Goal: Task Accomplishment & Management: Manage account settings

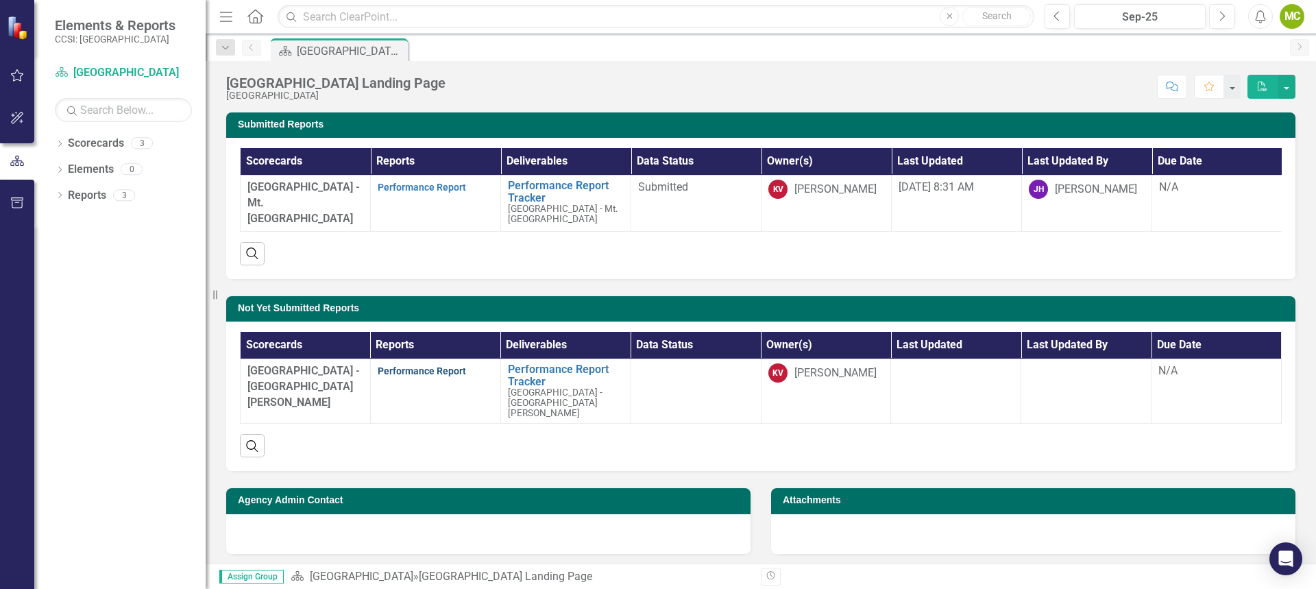
click at [430, 376] on link "Performance Report" at bounding box center [422, 370] width 88 height 11
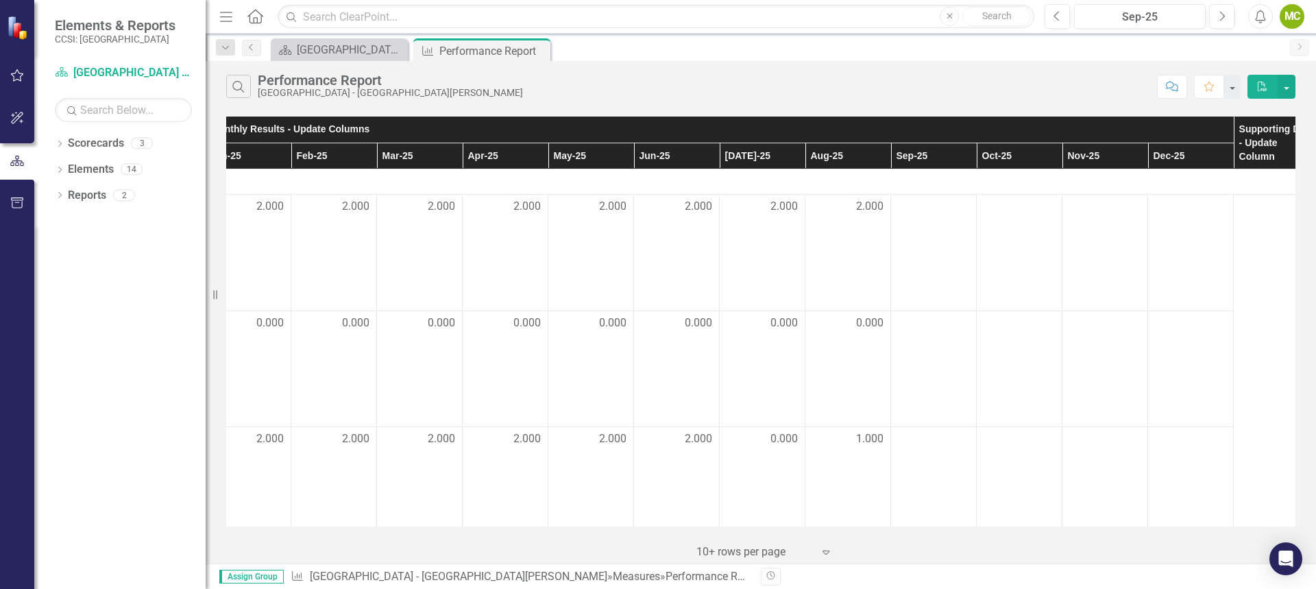
scroll to position [0, 295]
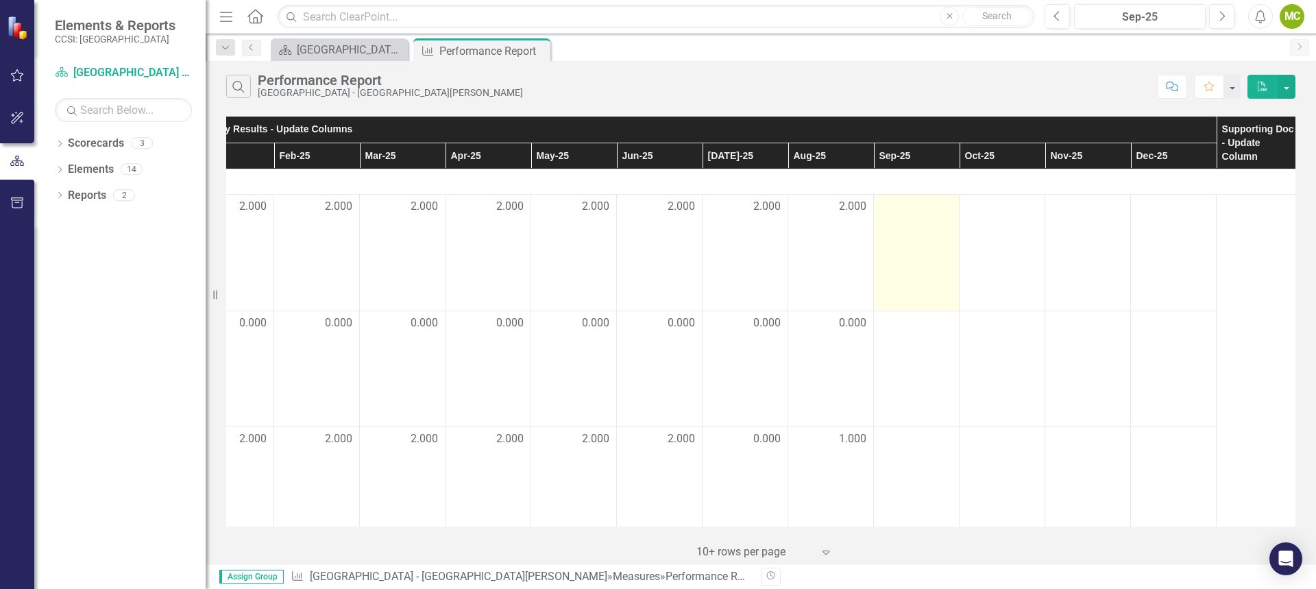
click at [913, 223] on td at bounding box center [917, 253] width 86 height 116
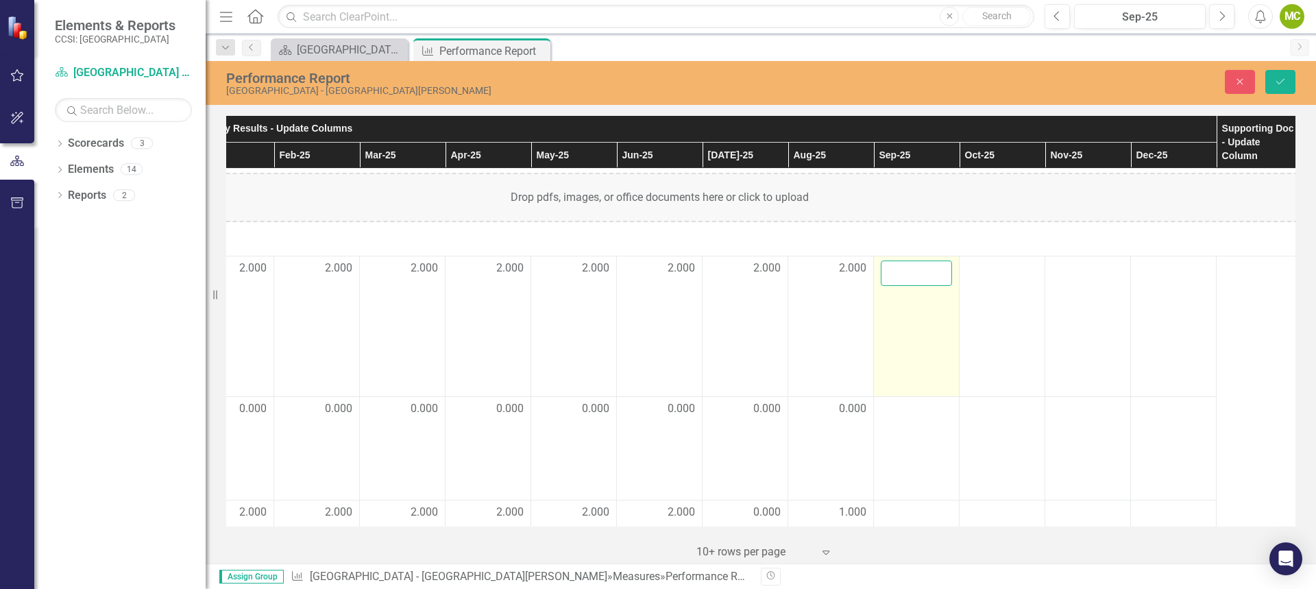
click at [923, 269] on input "number" at bounding box center [916, 272] width 71 height 25
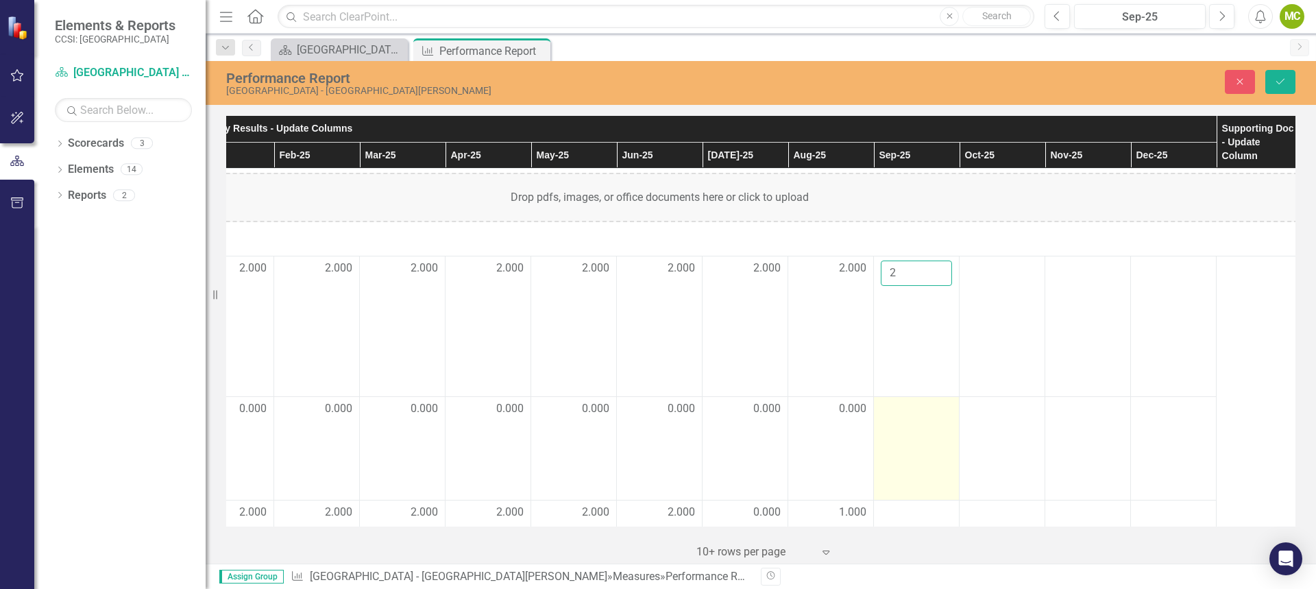
type input "2"
click at [912, 417] on div at bounding box center [916, 409] width 71 height 16
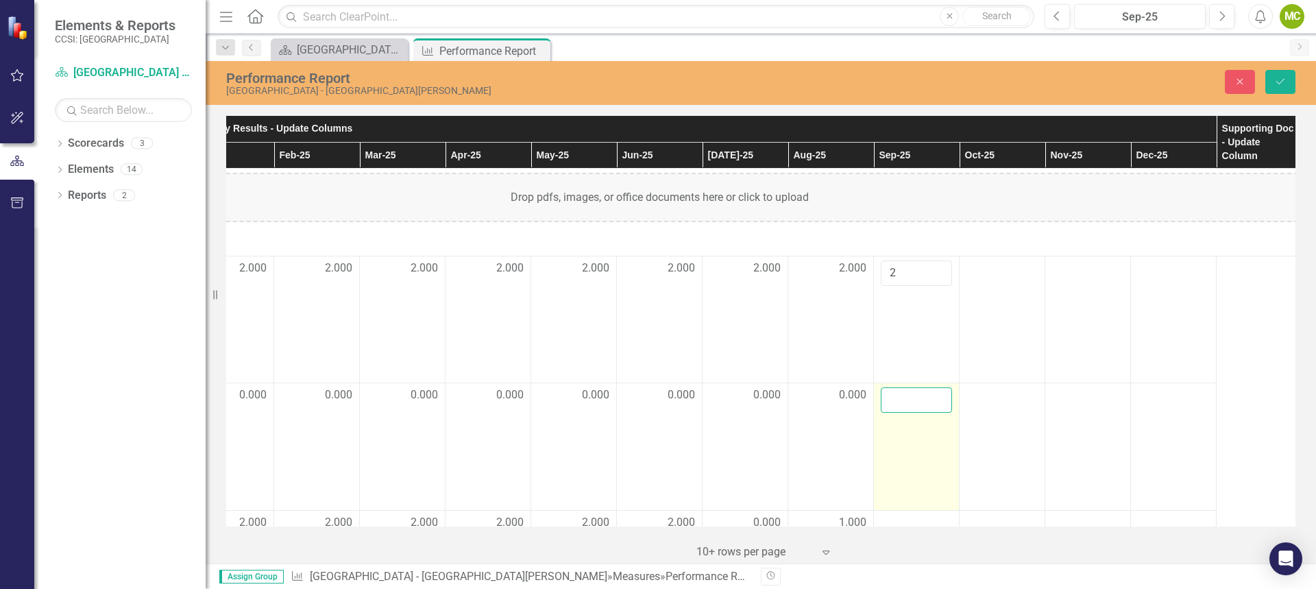
click at [911, 409] on input "number" at bounding box center [916, 399] width 71 height 25
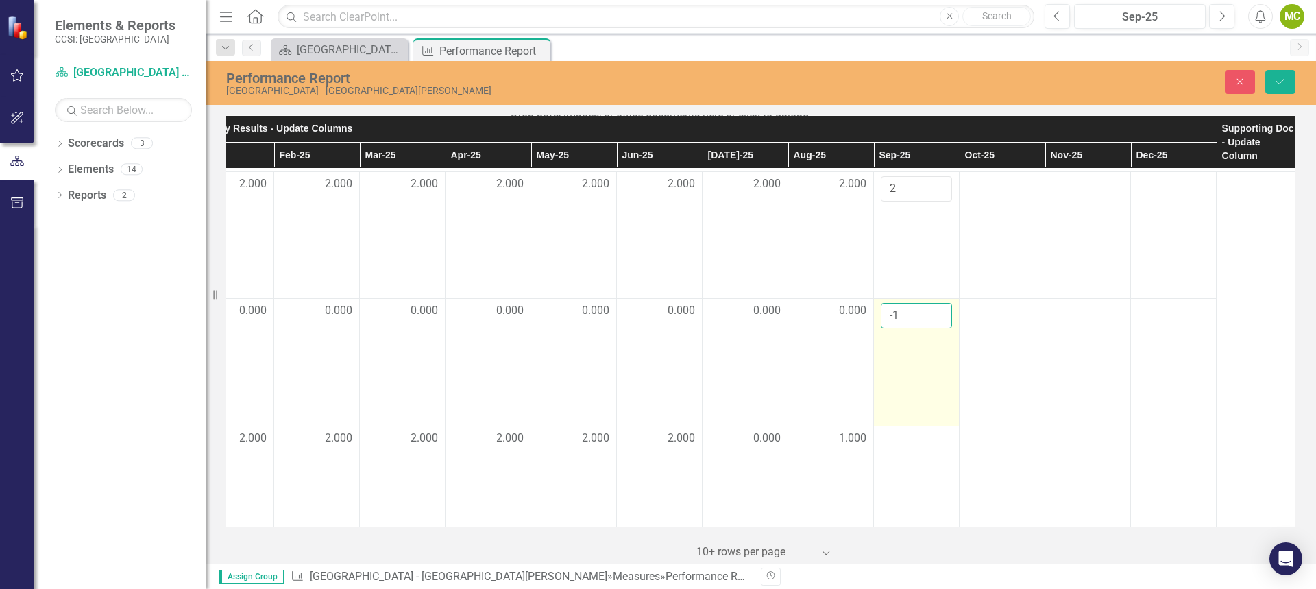
scroll to position [69, 295]
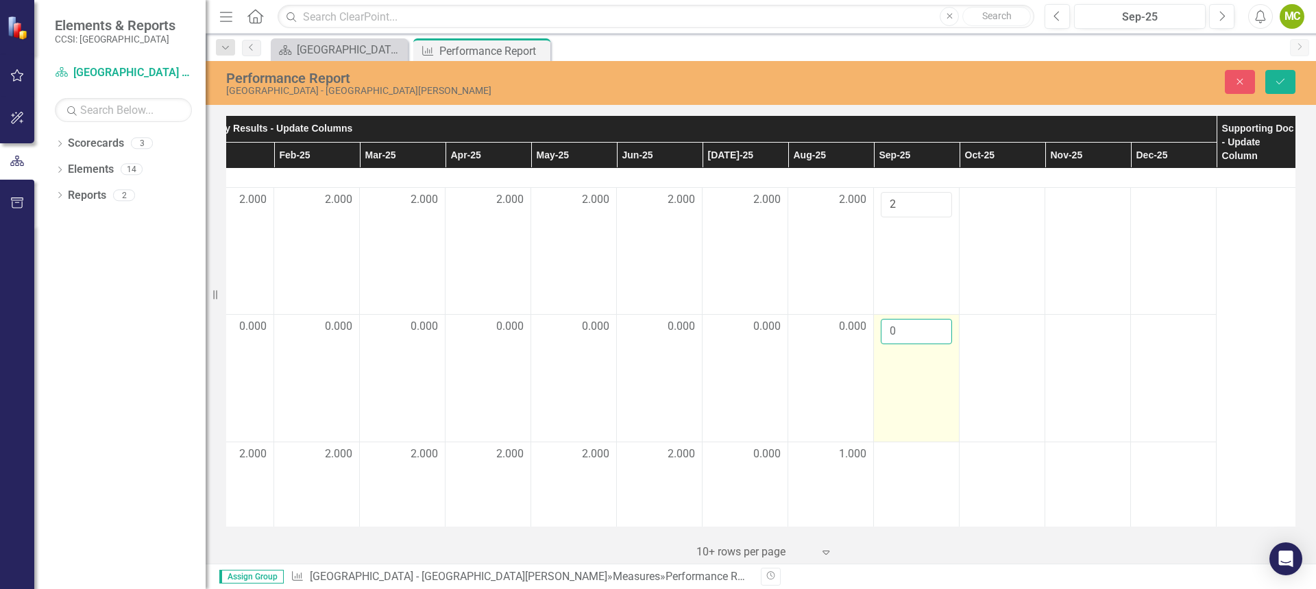
type input "0"
click at [941, 333] on input "0" at bounding box center [916, 331] width 71 height 25
click at [865, 108] on div "Performance Report Lexington Recovery Center - [GEOGRAPHIC_DATA][PERSON_NAME] C…" at bounding box center [761, 312] width 1110 height 502
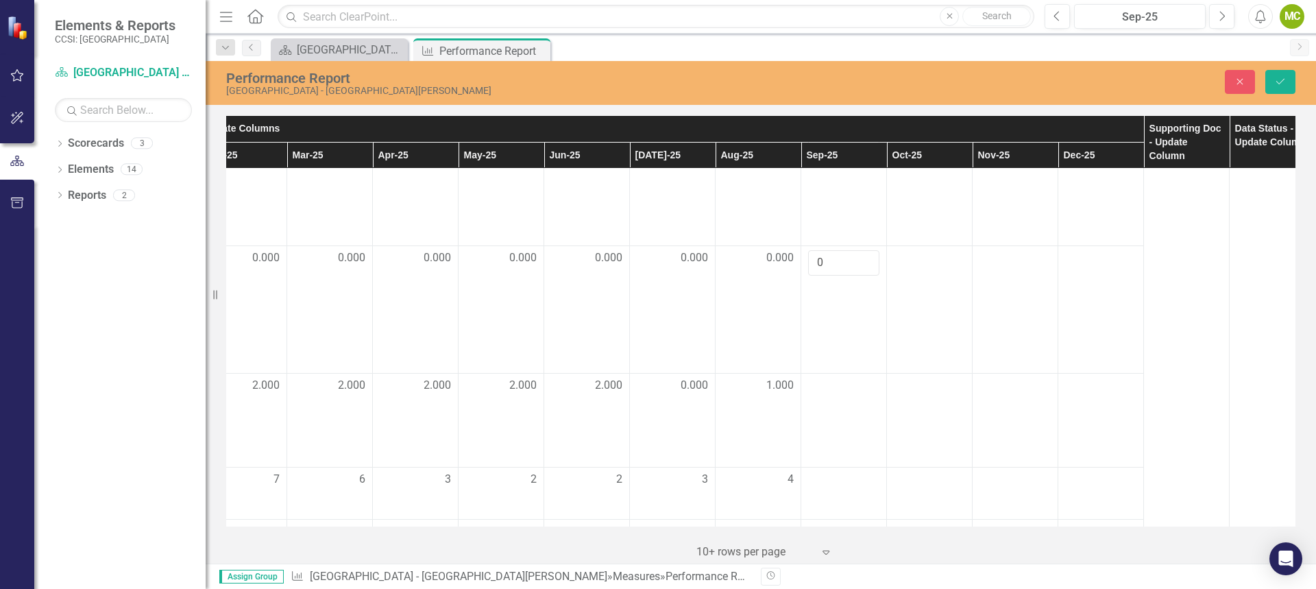
scroll to position [137, 371]
click at [843, 394] on div at bounding box center [840, 386] width 71 height 16
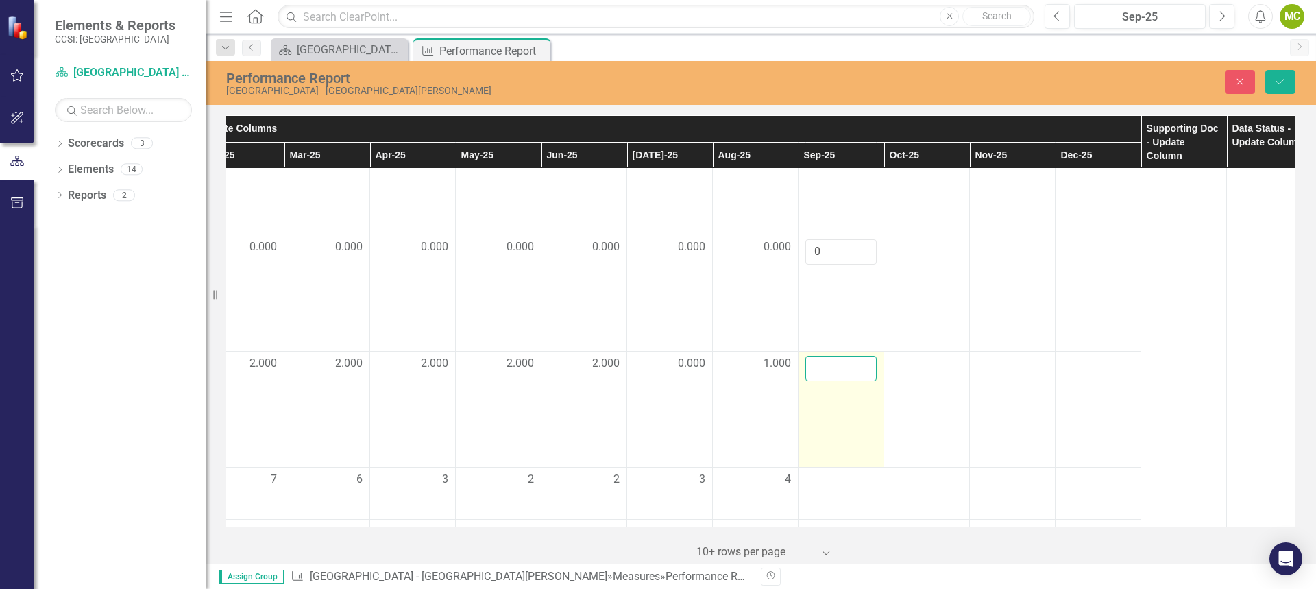
click at [847, 381] on input "number" at bounding box center [840, 368] width 71 height 25
type input "1"
click at [848, 107] on div "Performance Report Lexington Recovery Center - [GEOGRAPHIC_DATA][PERSON_NAME] C…" at bounding box center [761, 312] width 1110 height 502
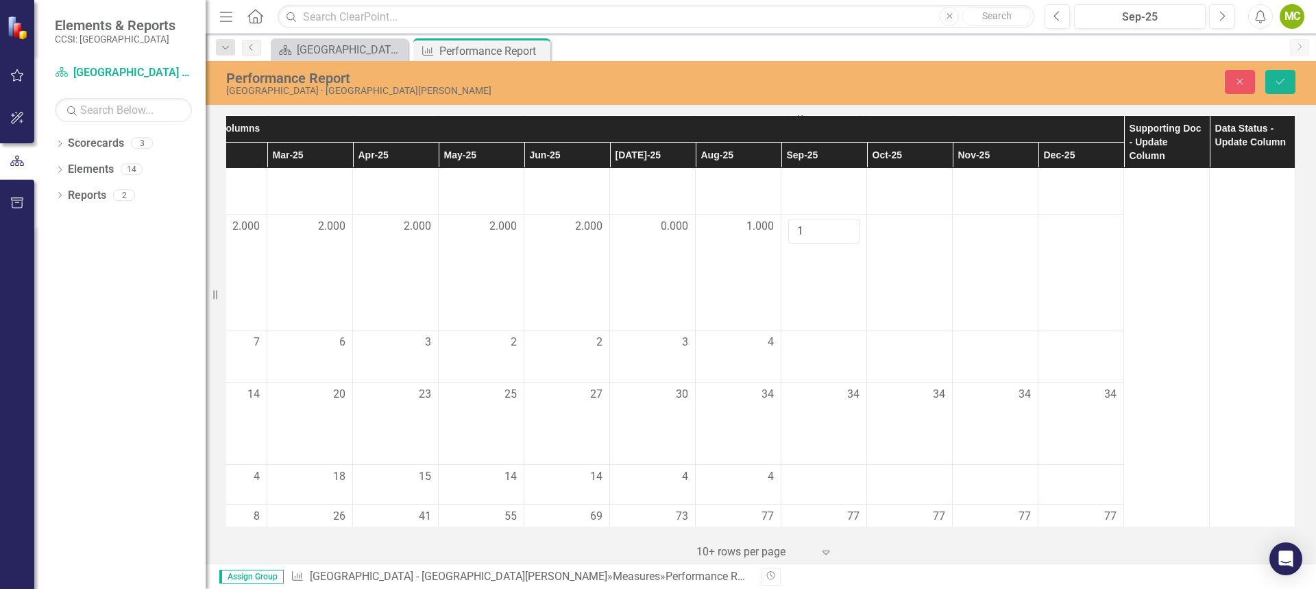
scroll to position [274, 398]
click at [814, 351] on div at bounding box center [823, 342] width 71 height 16
click at [820, 360] on input "number" at bounding box center [823, 346] width 71 height 25
type input "4"
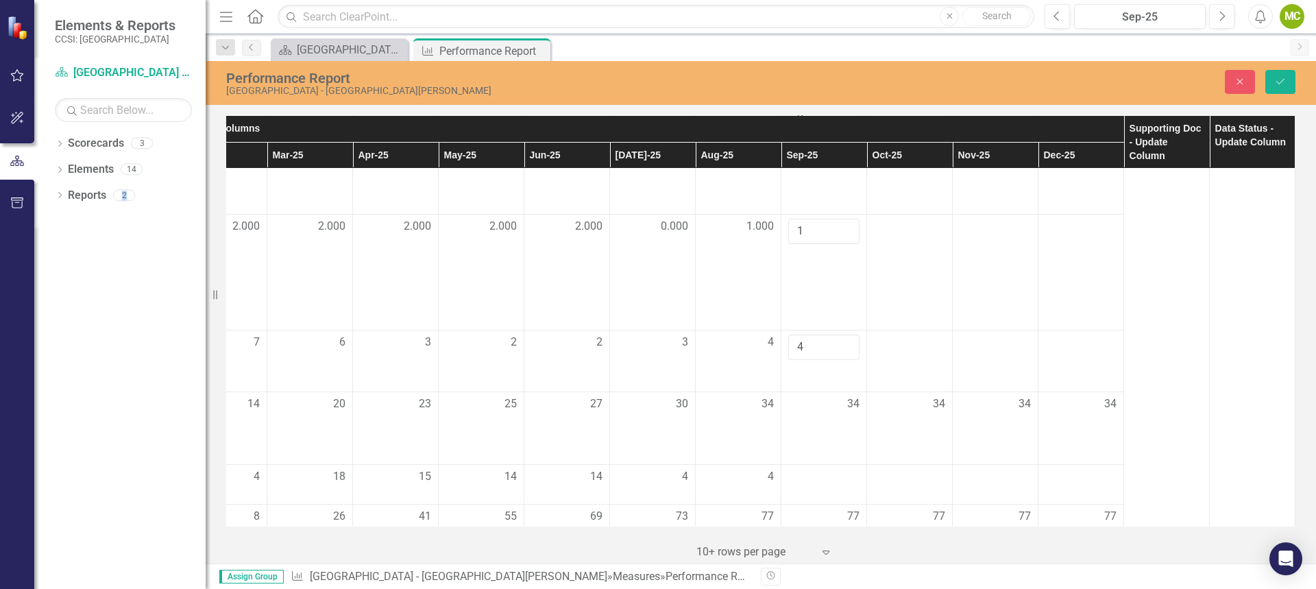
click at [152, 407] on div "Dropdown Scorecards 3 Dropdown [GEOGRAPHIC_DATA] [GEOGRAPHIC_DATA] - Mt. [GEOGR…" at bounding box center [119, 360] width 171 height 456
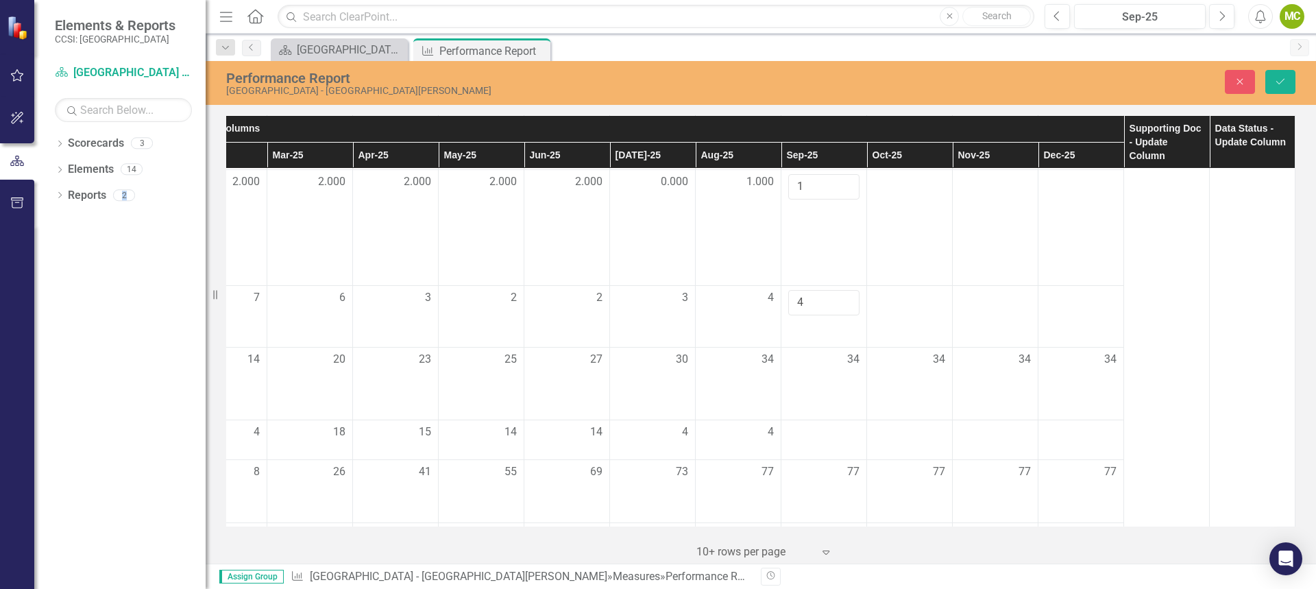
scroll to position [343, 398]
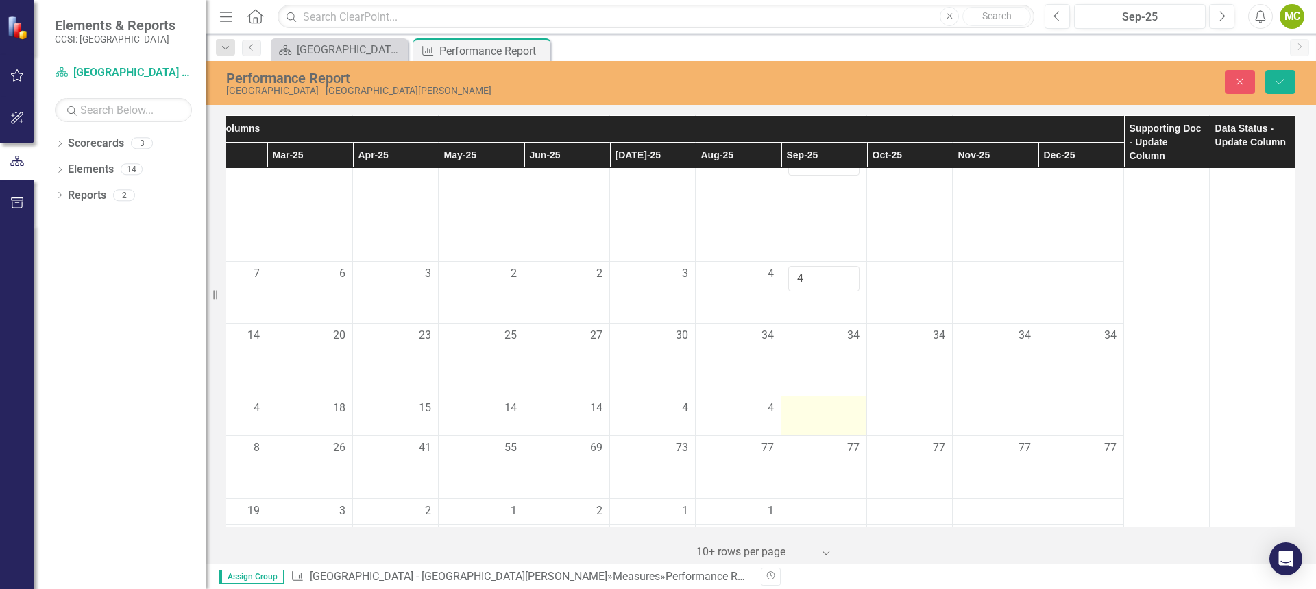
click at [815, 417] on div at bounding box center [823, 408] width 71 height 16
click at [804, 416] on div at bounding box center [823, 408] width 71 height 16
click at [815, 426] on input "number" at bounding box center [823, 412] width 71 height 25
type input "4"
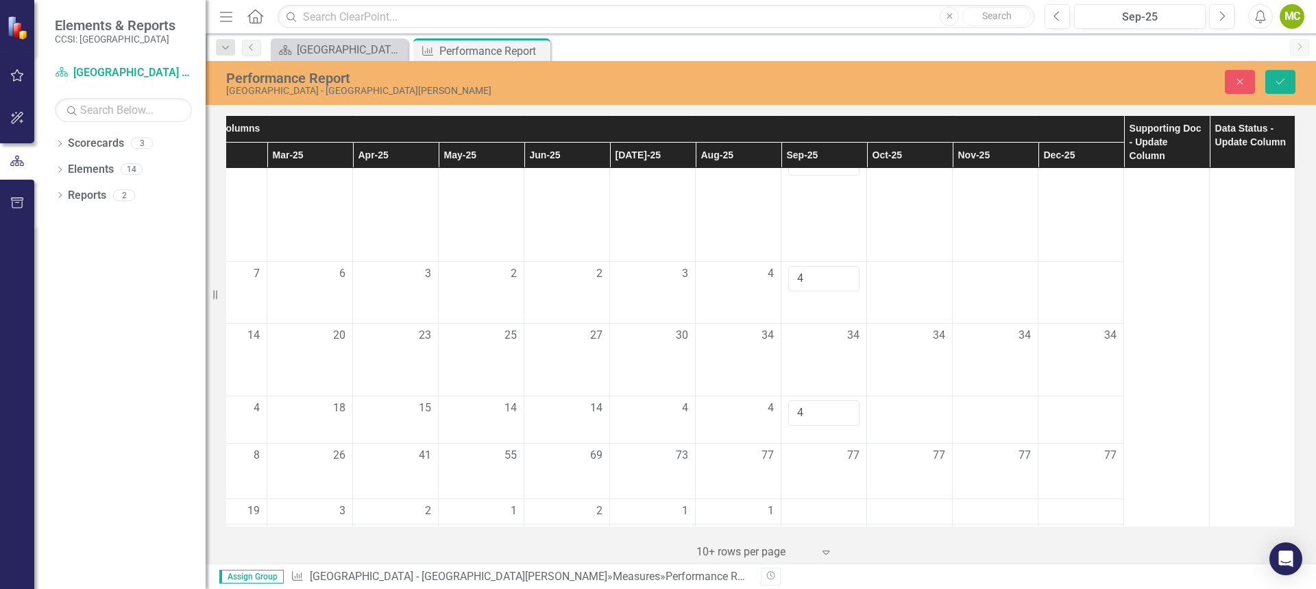
click at [884, 486] on td "77" at bounding box center [910, 471] width 86 height 56
click at [812, 223] on input "4" at bounding box center [823, 209] width 71 height 25
click button "Save" at bounding box center [1280, 82] width 30 height 24
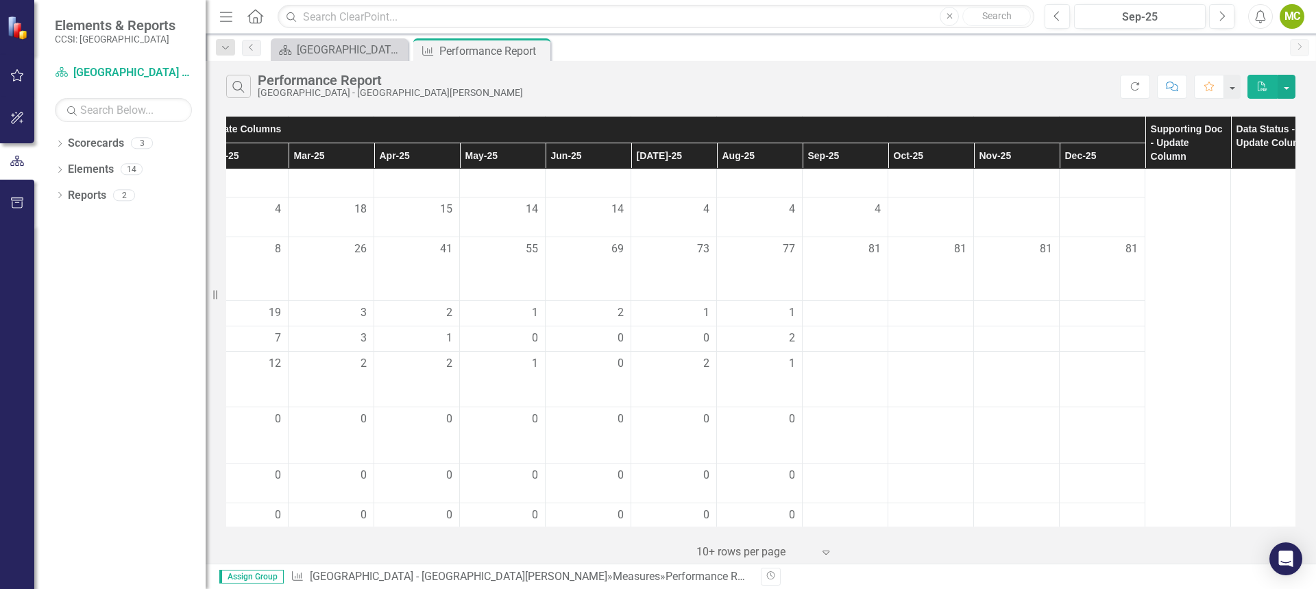
scroll to position [480, 387]
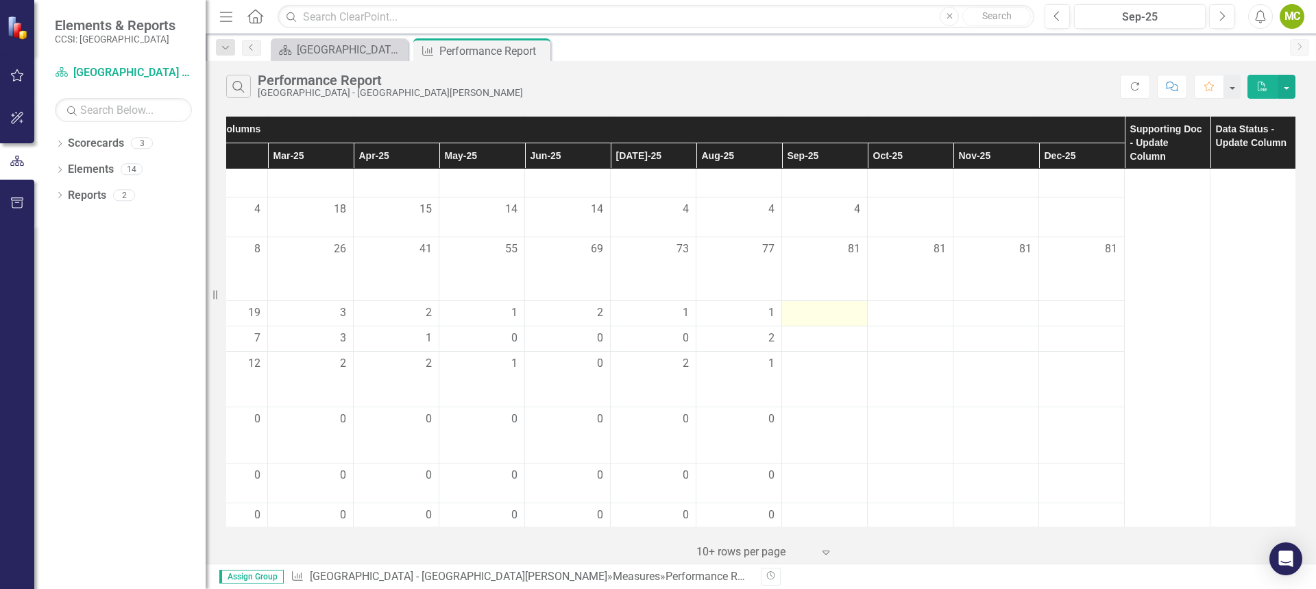
click at [835, 320] on div at bounding box center [824, 313] width 71 height 16
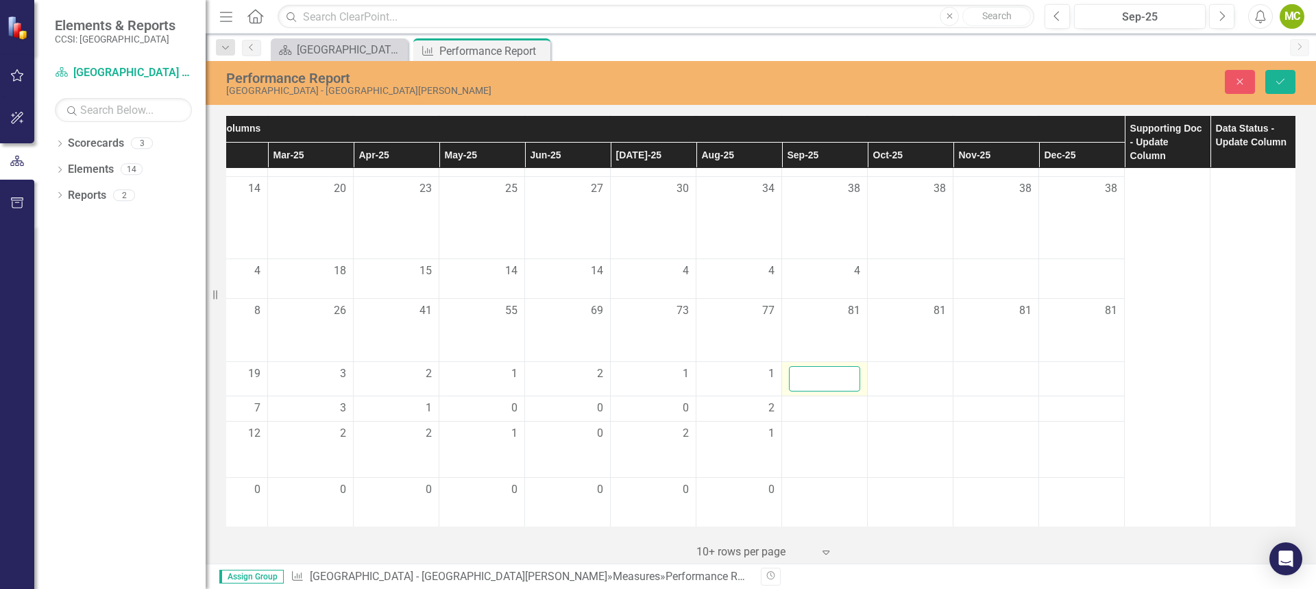
click at [816, 391] on input "number" at bounding box center [824, 378] width 71 height 25
type input "2"
click at [822, 421] on td at bounding box center [825, 408] width 86 height 25
click at [814, 417] on div at bounding box center [824, 408] width 71 height 16
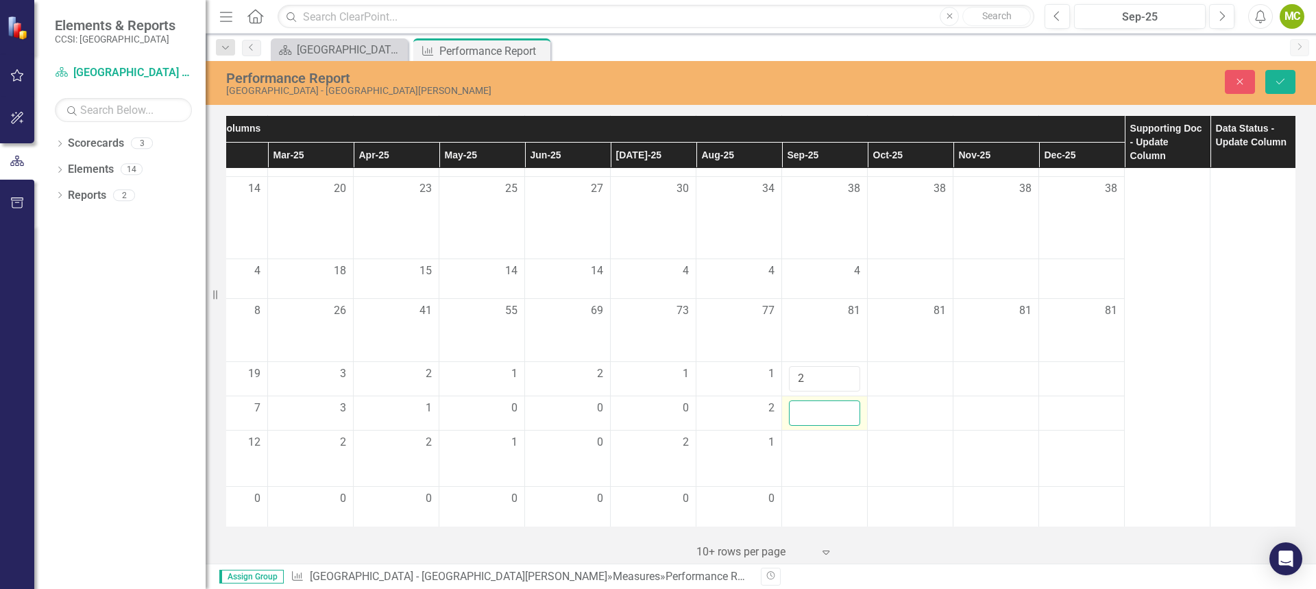
click at [814, 426] on input "number" at bounding box center [824, 412] width 71 height 25
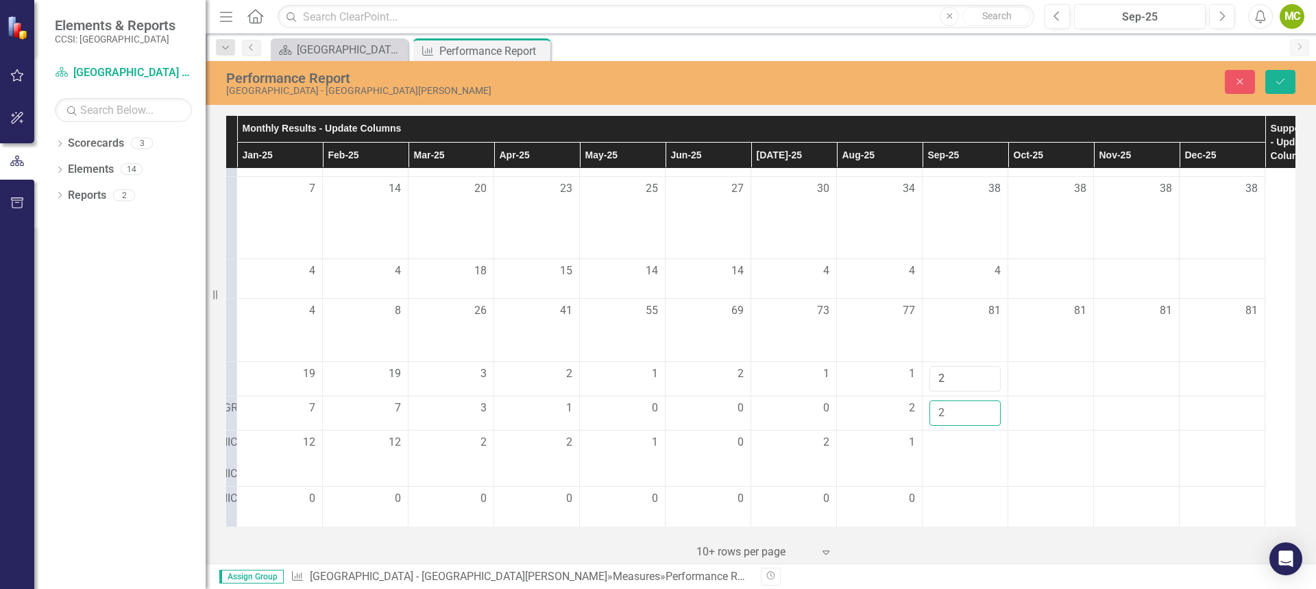
scroll to position [480, 398]
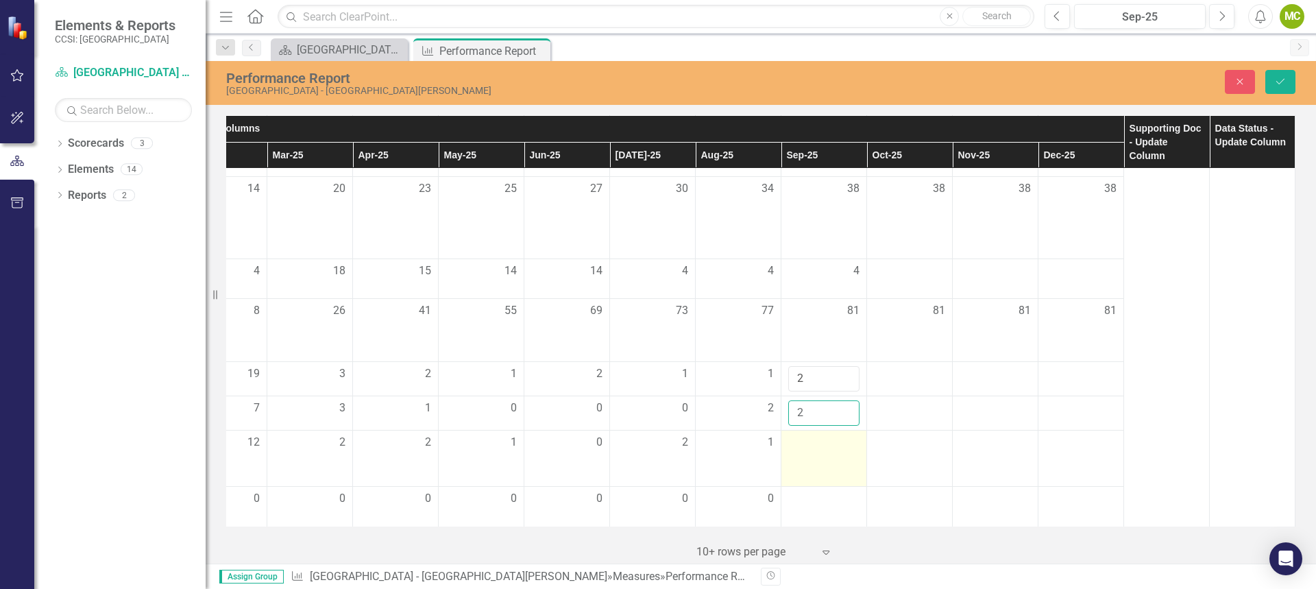
type input "2"
click at [815, 451] on div at bounding box center [823, 442] width 71 height 16
click at [796, 451] on div at bounding box center [823, 442] width 71 height 16
click at [798, 451] on div at bounding box center [823, 442] width 71 height 16
click at [800, 460] on input "number" at bounding box center [823, 446] width 71 height 25
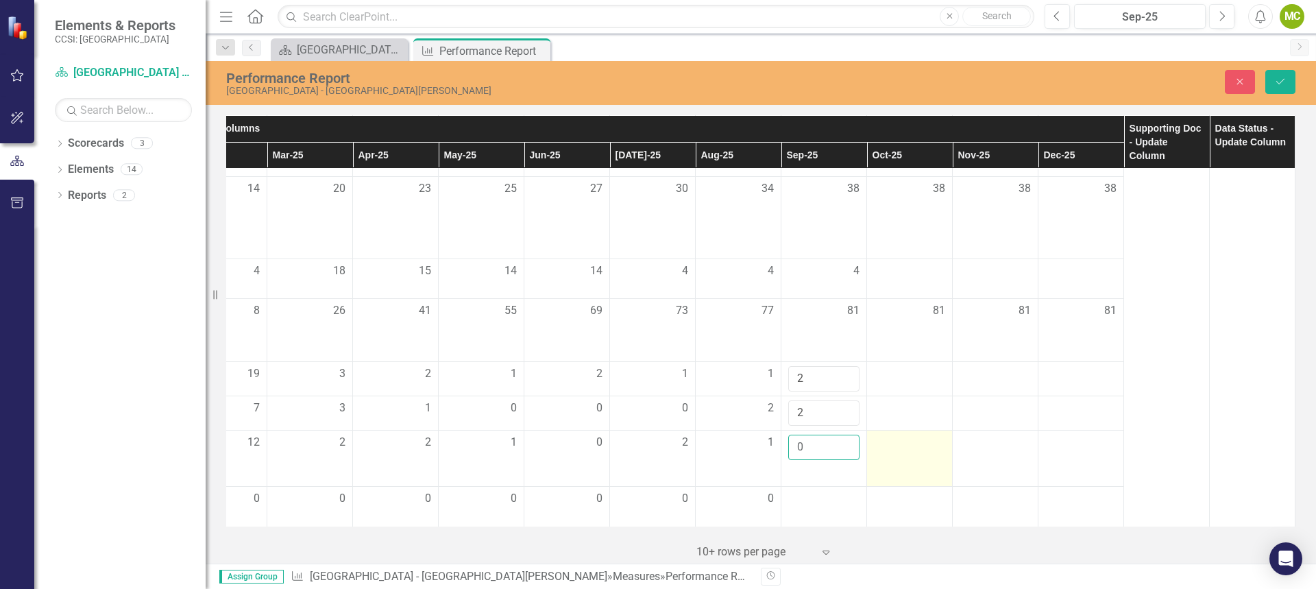
type input "0"
click at [915, 451] on div at bounding box center [909, 442] width 71 height 16
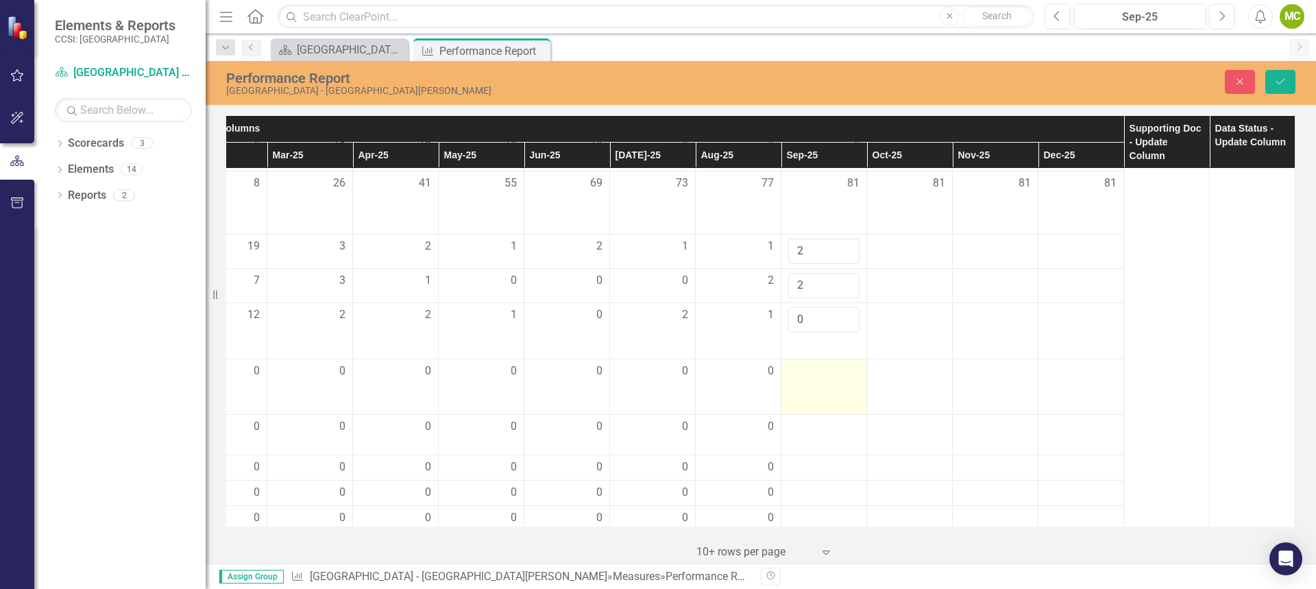
scroll to position [617, 398]
click at [797, 370] on div at bounding box center [823, 362] width 71 height 16
click at [820, 375] on input "number" at bounding box center [823, 366] width 71 height 25
type input "0"
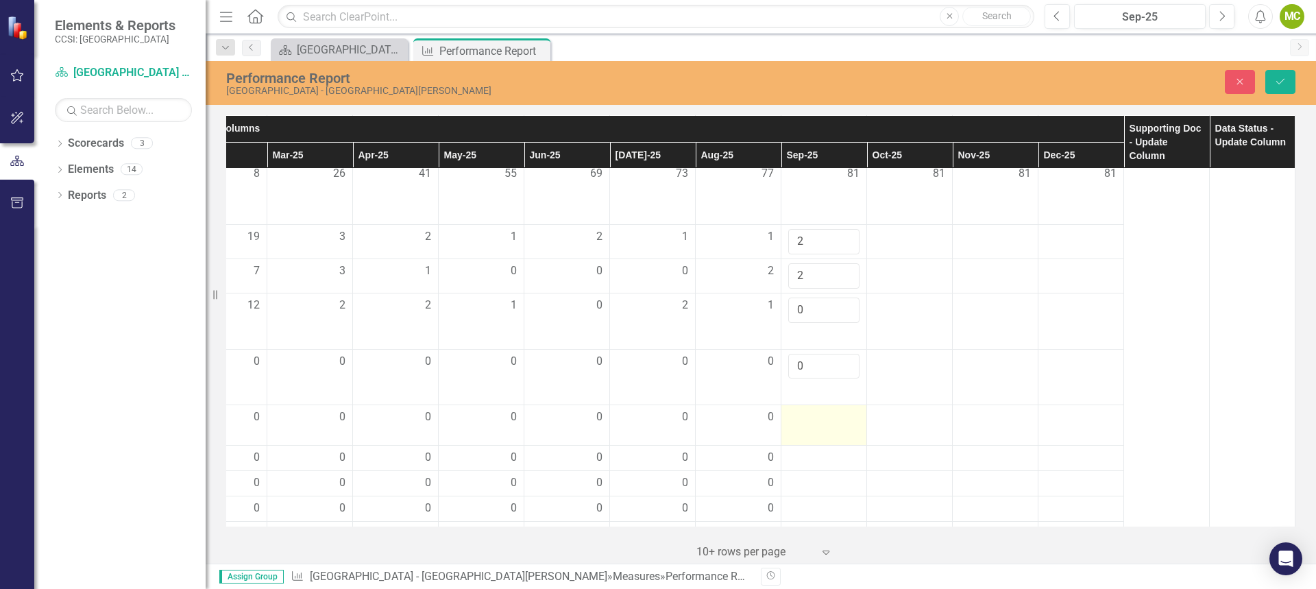
click at [800, 426] on div at bounding box center [823, 417] width 71 height 16
click at [800, 434] on input "number" at bounding box center [823, 421] width 71 height 25
type input "0"
click at [810, 466] on div at bounding box center [823, 458] width 71 height 16
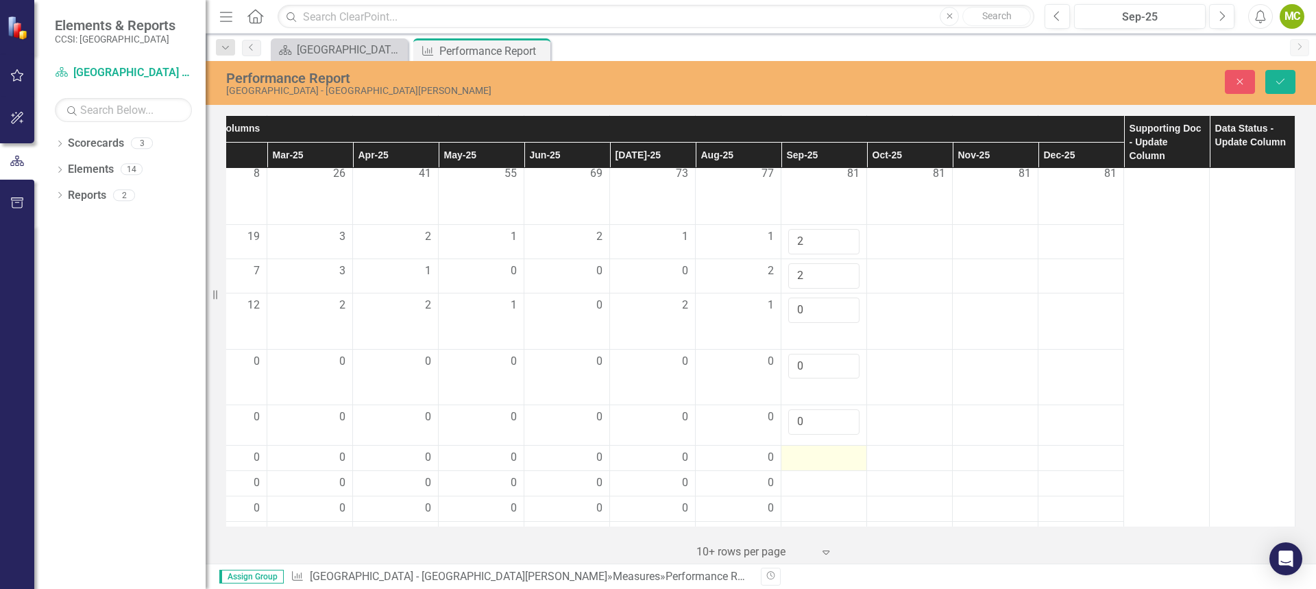
click at [811, 466] on div at bounding box center [823, 458] width 71 height 16
click at [811, 475] on input "number" at bounding box center [823, 462] width 71 height 25
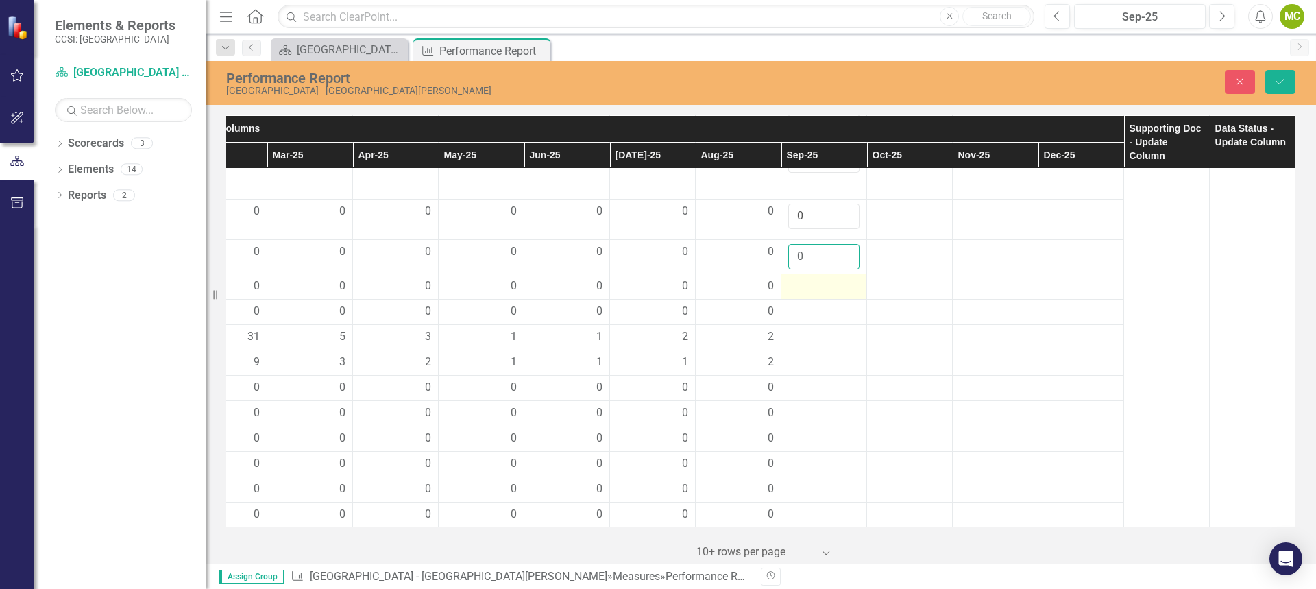
type input "0"
click at [788, 295] on div at bounding box center [823, 286] width 71 height 16
click at [789, 304] on input "number" at bounding box center [823, 290] width 71 height 25
type input "0"
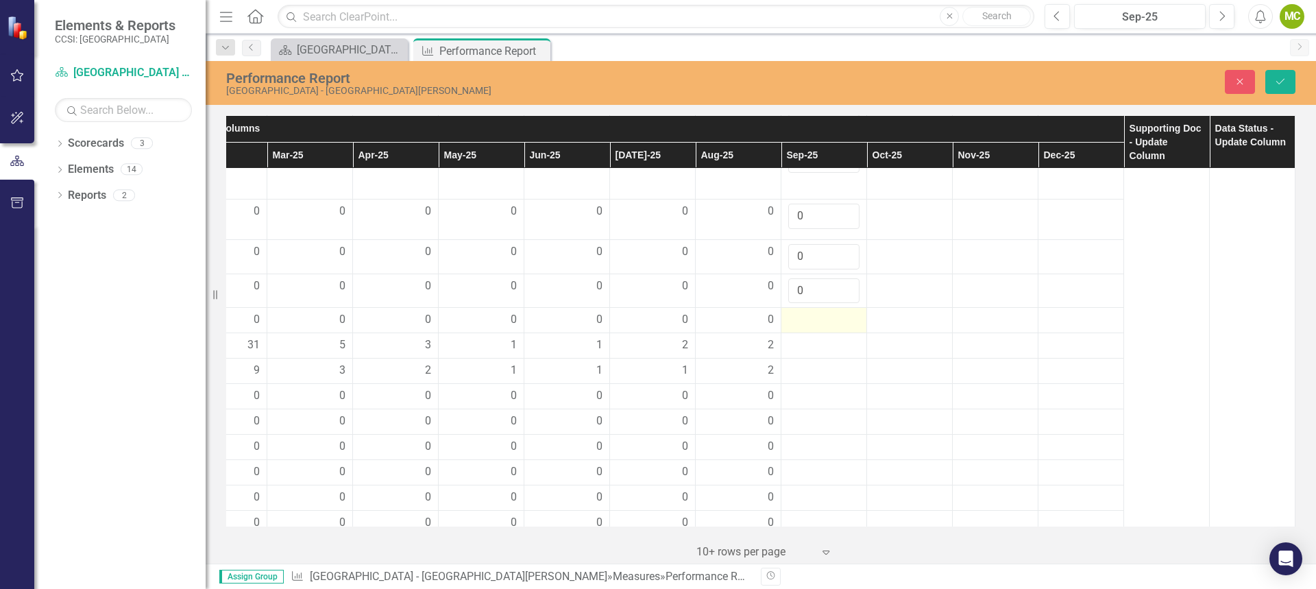
click at [793, 328] on div at bounding box center [823, 320] width 71 height 16
click at [793, 337] on input "number" at bounding box center [823, 324] width 71 height 25
type input "0"
click at [805, 362] on div at bounding box center [823, 354] width 71 height 16
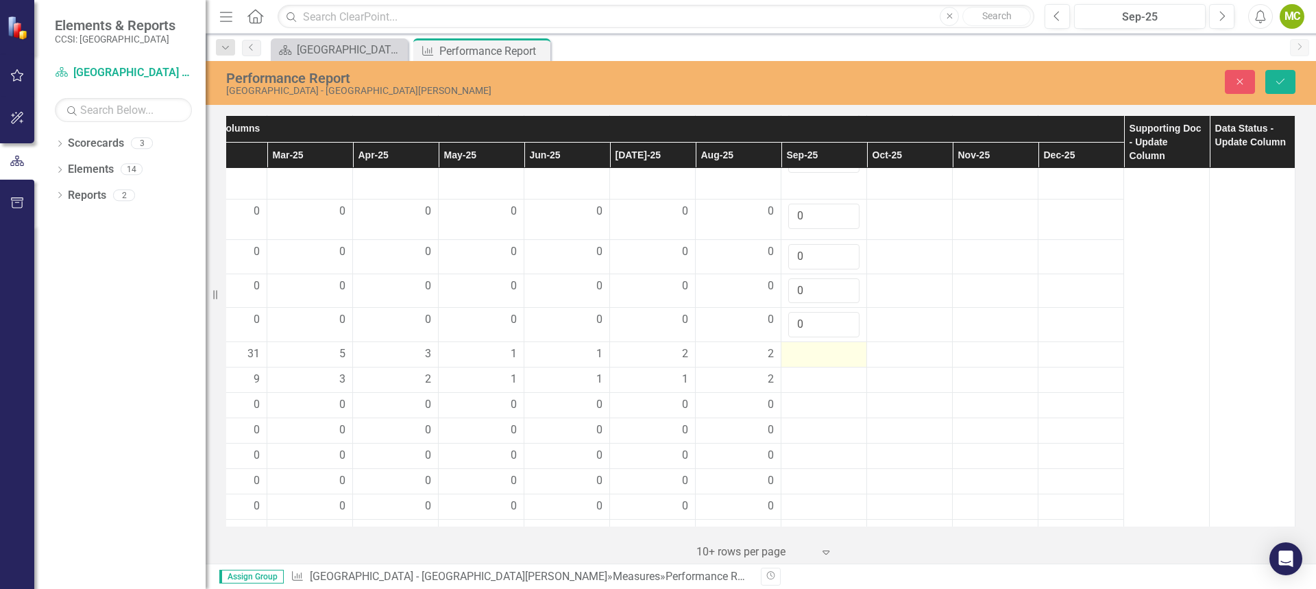
click at [805, 362] on div at bounding box center [823, 354] width 71 height 16
click at [800, 371] on input "number" at bounding box center [823, 358] width 71 height 25
type input "2"
click at [807, 397] on div at bounding box center [823, 388] width 71 height 16
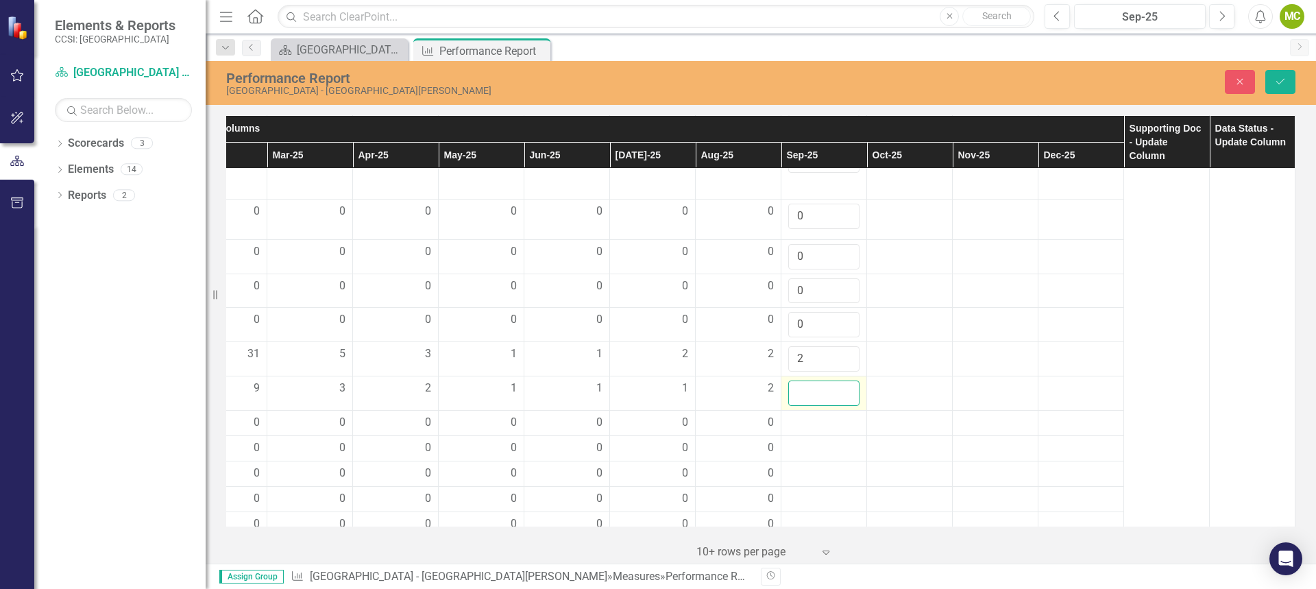
click at [789, 406] on input "number" at bounding box center [823, 392] width 71 height 25
type input "2"
click at [800, 431] on div at bounding box center [823, 423] width 71 height 16
click at [796, 440] on input "number" at bounding box center [823, 427] width 71 height 25
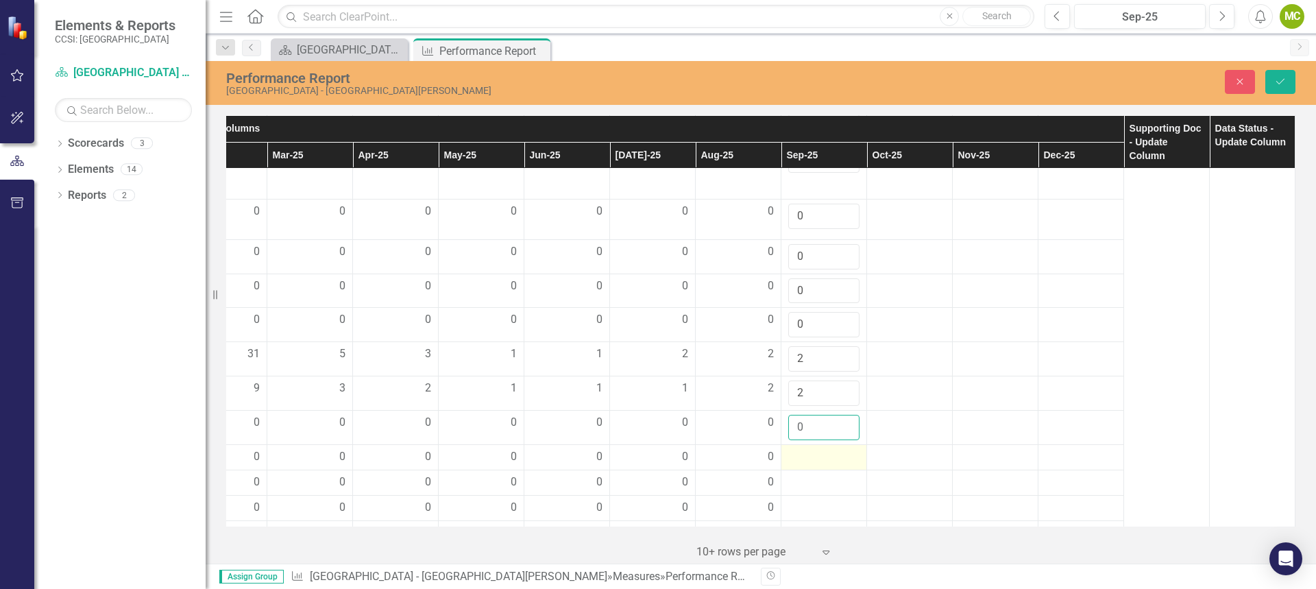
type input "0"
click at [807, 465] on div at bounding box center [823, 457] width 71 height 16
click at [795, 474] on input "number" at bounding box center [823, 461] width 71 height 25
click at [836, 474] on input "0" at bounding box center [823, 461] width 71 height 25
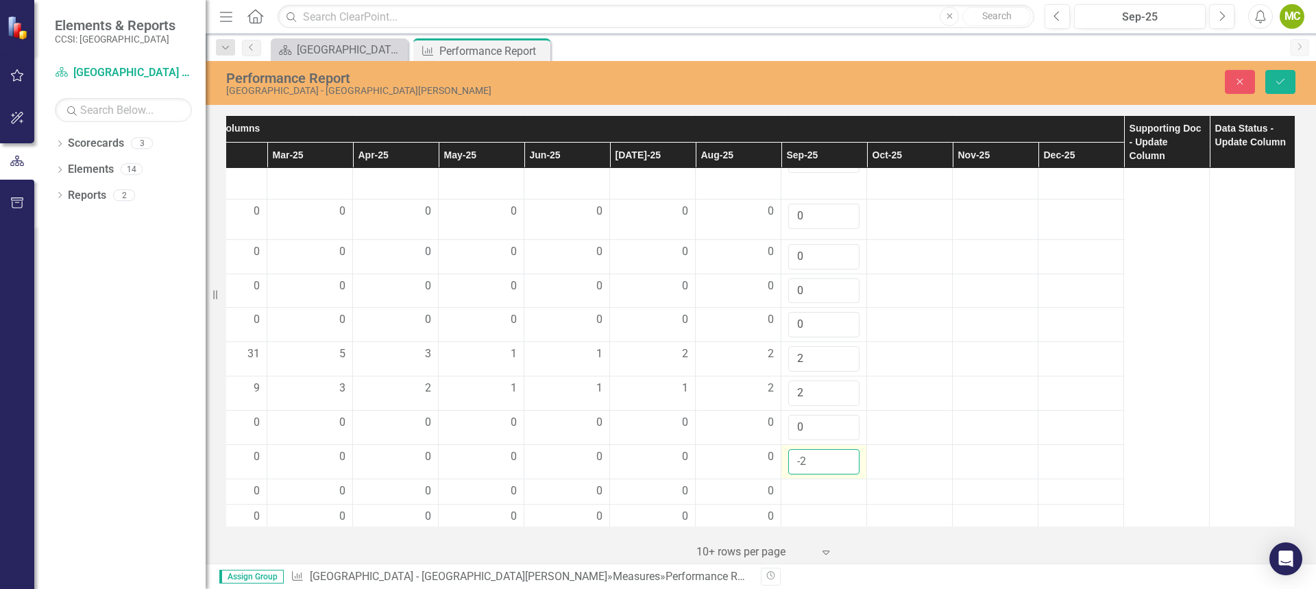
click at [836, 474] on input "-2" at bounding box center [823, 461] width 71 height 25
click at [876, 465] on div at bounding box center [909, 457] width 71 height 16
click at [833, 474] on input "-3" at bounding box center [823, 461] width 71 height 25
click at [833, 474] on input "-2" at bounding box center [823, 461] width 71 height 25
click at [833, 474] on input "-1" at bounding box center [823, 461] width 71 height 25
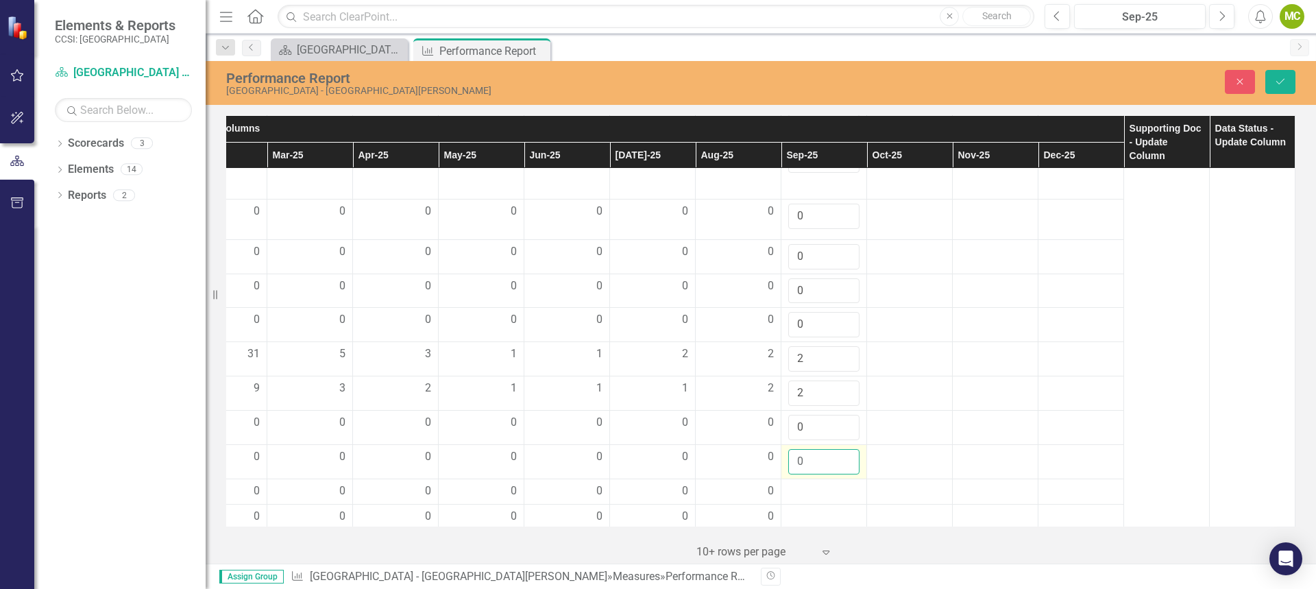
type input "0"
click at [835, 474] on input "0" at bounding box center [823, 461] width 71 height 25
click at [876, 465] on div at bounding box center [909, 457] width 71 height 16
click at [798, 294] on div at bounding box center [823, 286] width 71 height 16
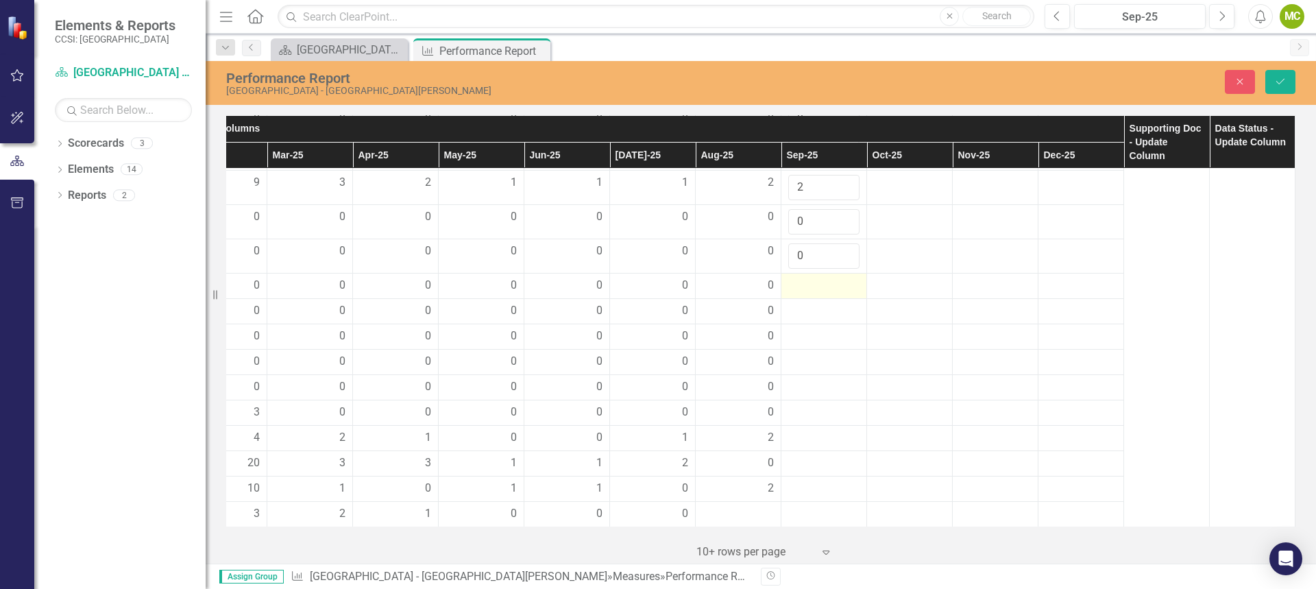
click at [798, 294] on div at bounding box center [823, 286] width 71 height 16
click at [788, 303] on input "number" at bounding box center [823, 290] width 71 height 25
type input "0"
click at [802, 328] on div at bounding box center [823, 319] width 71 height 16
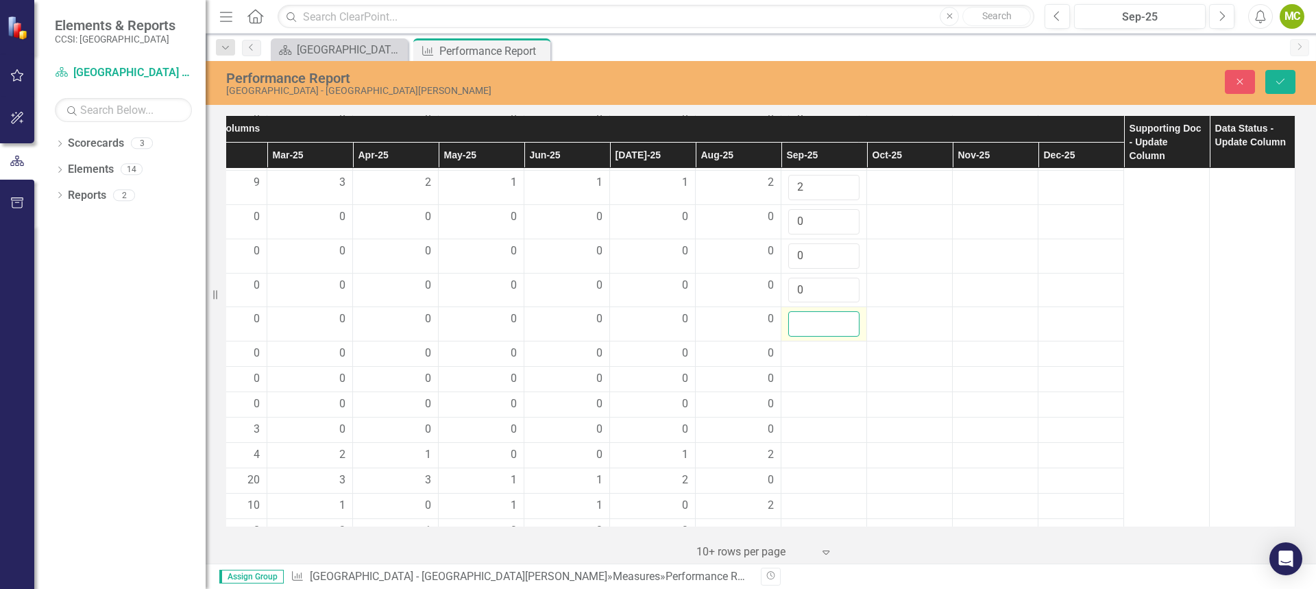
click at [795, 336] on input "number" at bounding box center [823, 323] width 71 height 25
type input "0"
click at [793, 362] on div at bounding box center [823, 353] width 71 height 16
click at [793, 371] on input "number" at bounding box center [823, 357] width 71 height 25
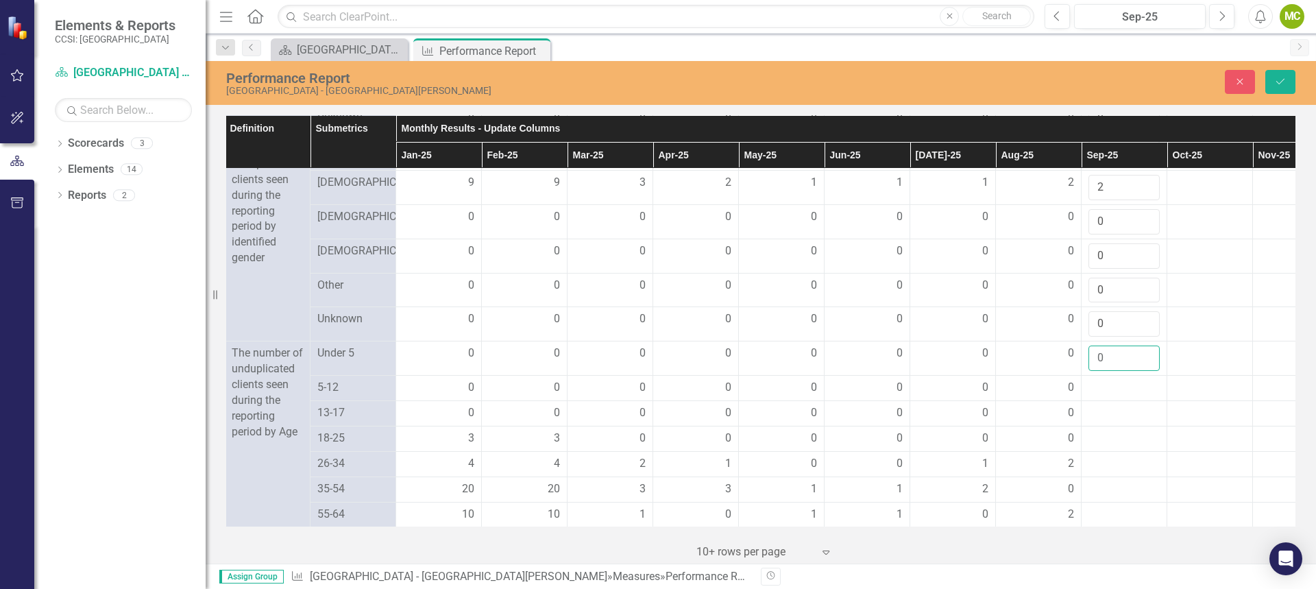
scroll to position [1028, 102]
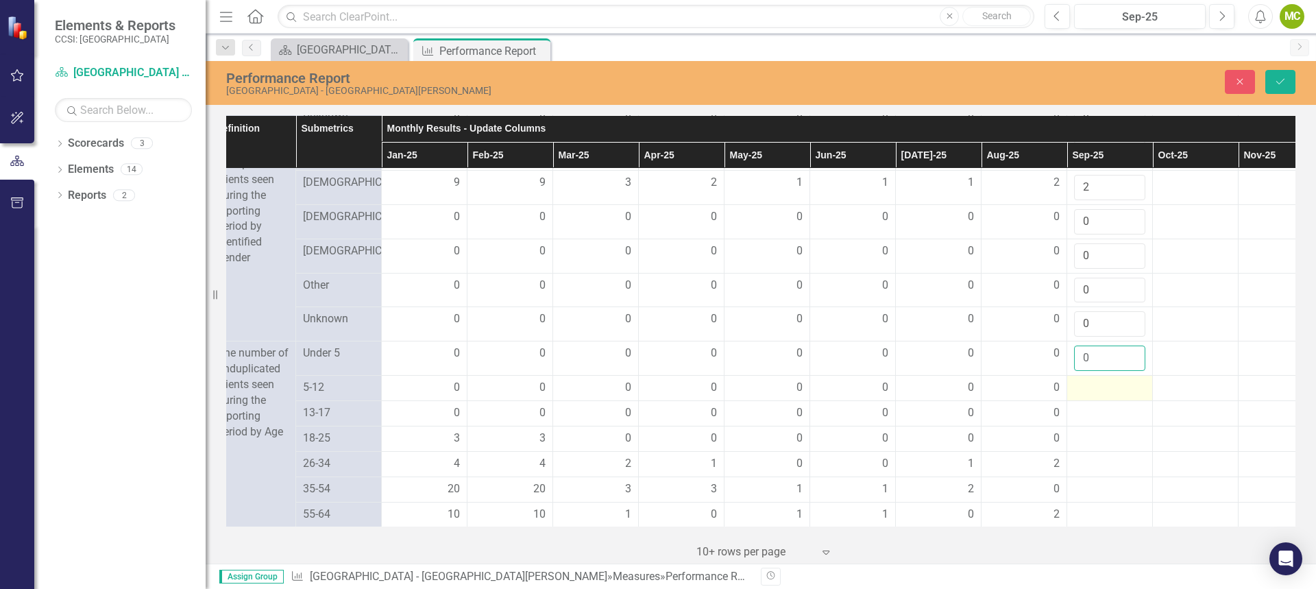
type input "0"
click at [1082, 396] on div at bounding box center [1109, 388] width 71 height 16
click at [1089, 405] on input "number" at bounding box center [1109, 392] width 71 height 25
type input "0"
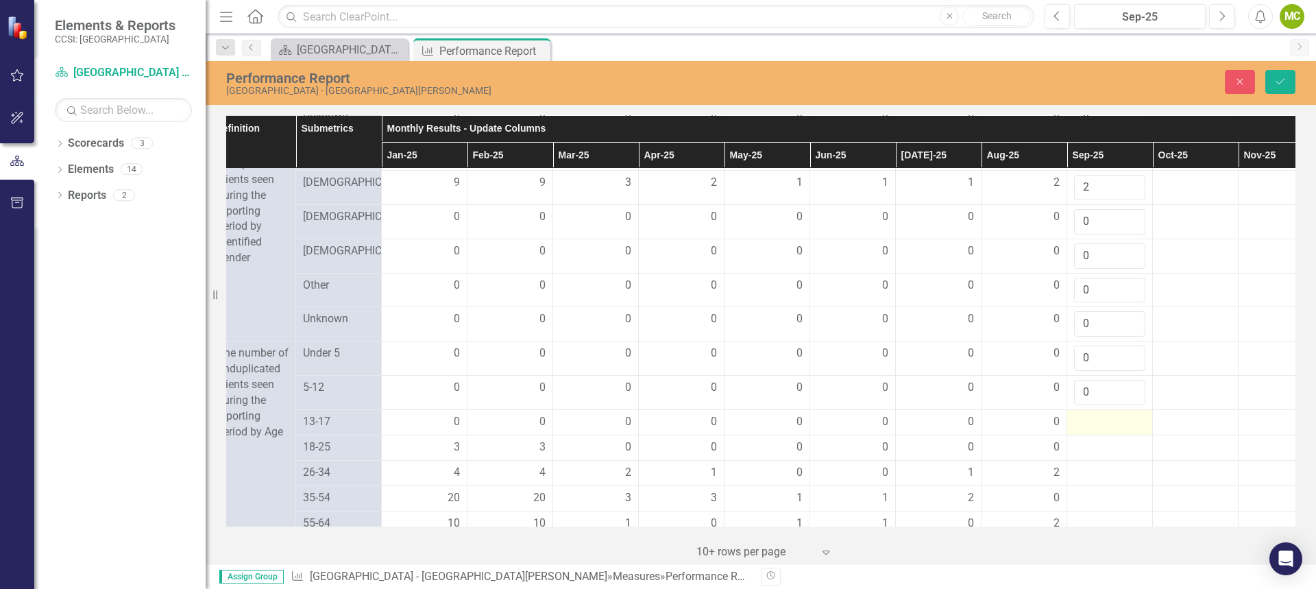
click at [1084, 430] on div at bounding box center [1109, 422] width 71 height 16
click at [1092, 439] on input "number" at bounding box center [1109, 426] width 71 height 25
type input "0"
click at [1092, 465] on div at bounding box center [1109, 456] width 71 height 16
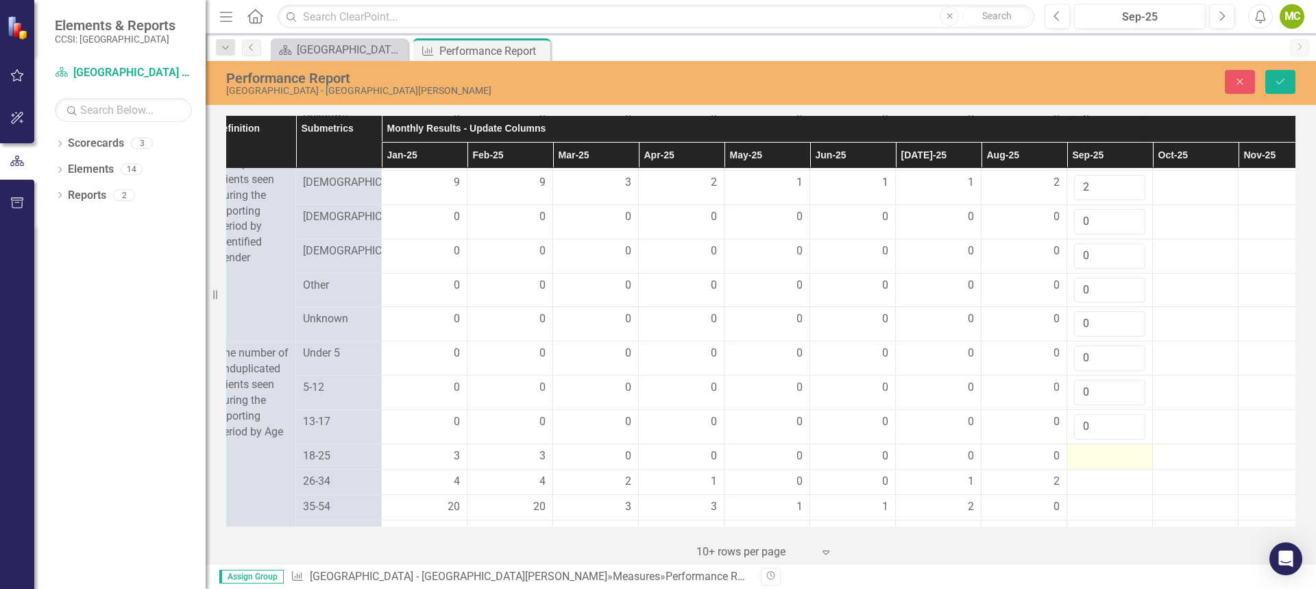
click at [1095, 465] on div at bounding box center [1109, 456] width 71 height 16
click at [1096, 465] on div at bounding box center [1109, 456] width 71 height 16
drag, startPoint x: 1097, startPoint y: 479, endPoint x: 1090, endPoint y: 478, distance: 7.0
click at [1095, 465] on div at bounding box center [1109, 456] width 71 height 16
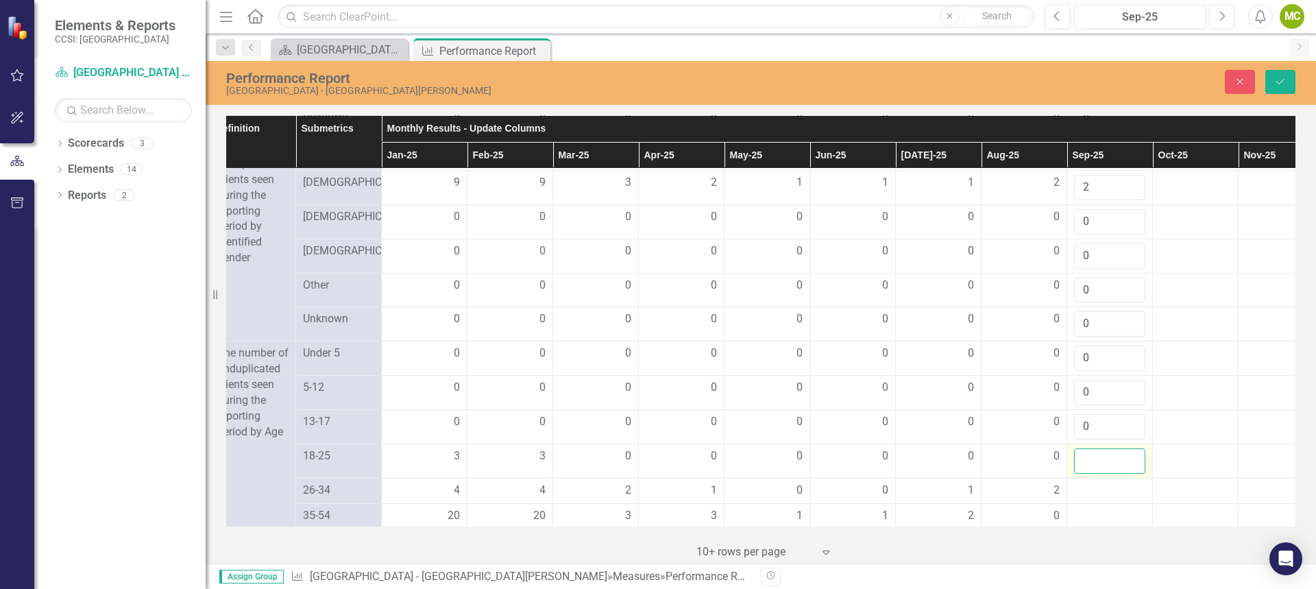
click at [1087, 473] on input "number" at bounding box center [1109, 460] width 71 height 25
type input "0"
click at [1100, 499] on div at bounding box center [1109, 490] width 71 height 16
click at [1097, 499] on div at bounding box center [1109, 490] width 71 height 16
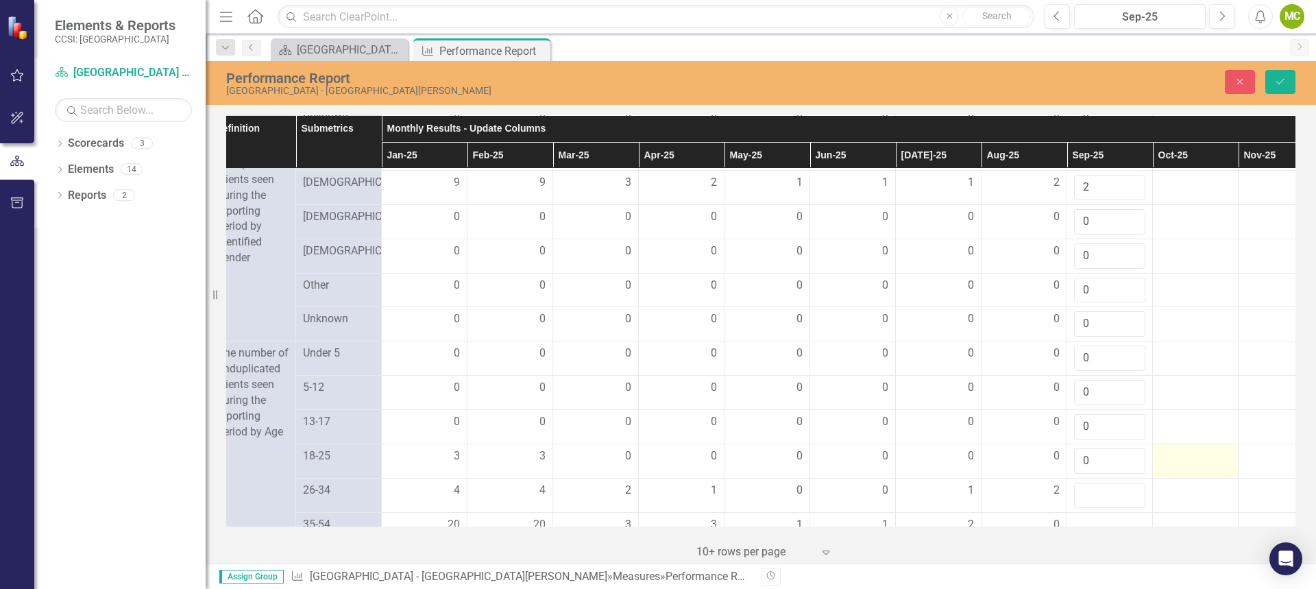
click at [1214, 478] on td at bounding box center [1196, 460] width 86 height 34
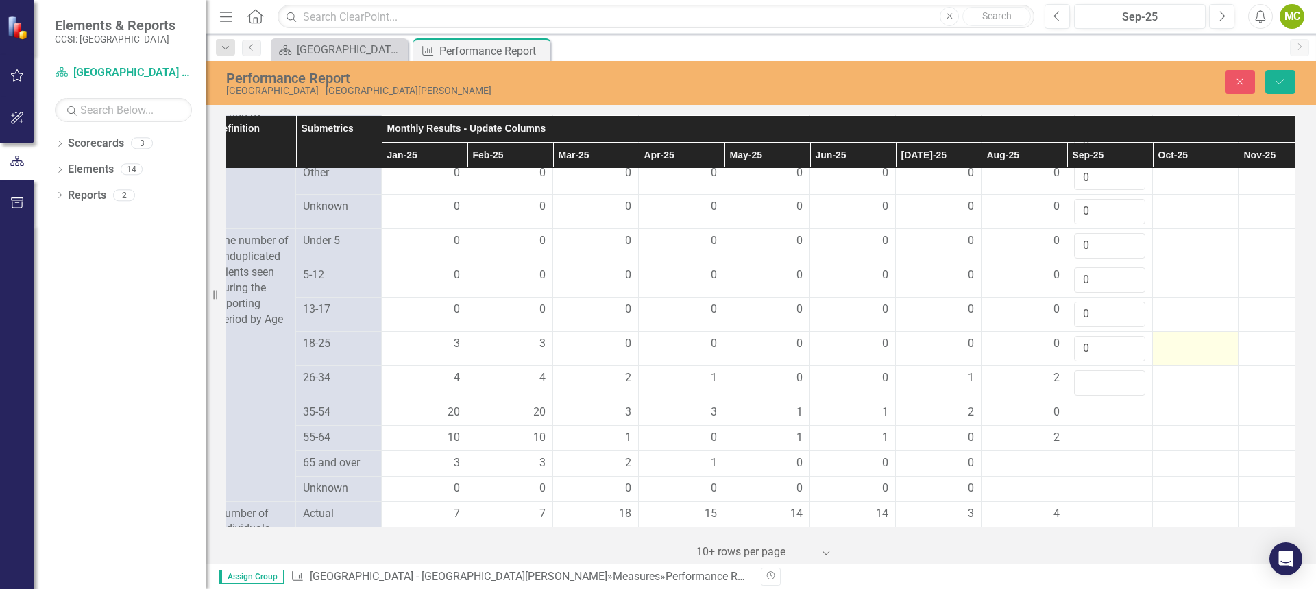
scroll to position [1165, 102]
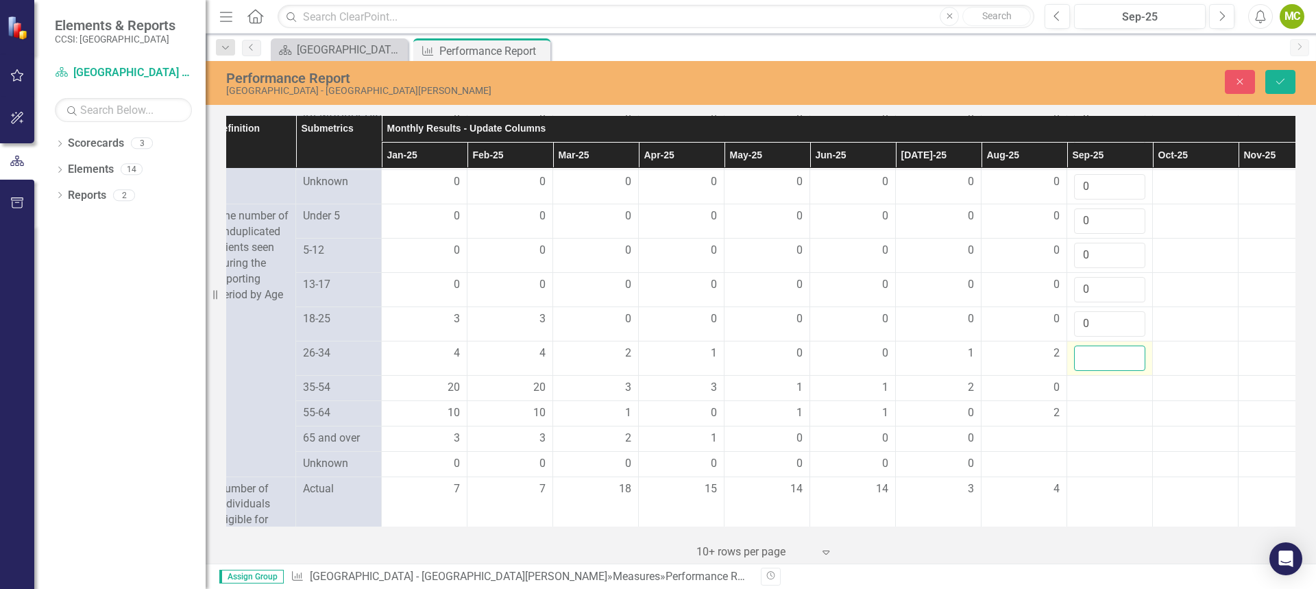
click at [1098, 371] on input "number" at bounding box center [1109, 357] width 71 height 25
type input "1"
click at [1107, 399] on td at bounding box center [1110, 387] width 86 height 25
click at [1103, 396] on div at bounding box center [1109, 388] width 71 height 16
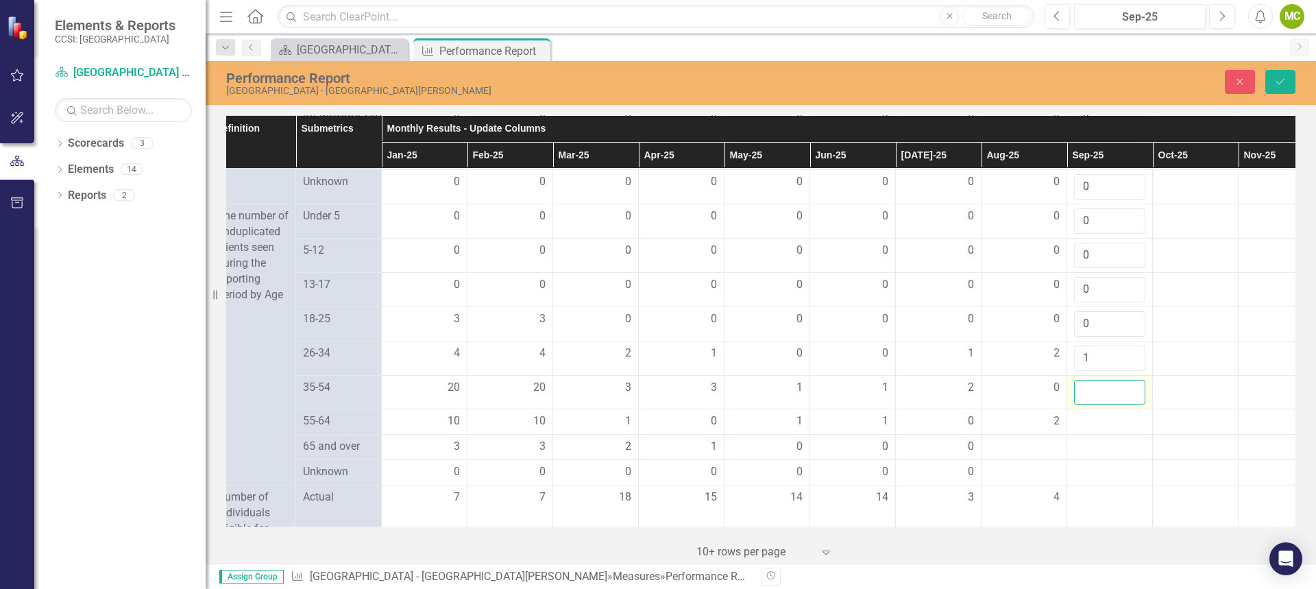
click at [1092, 405] on input "number" at bounding box center [1109, 392] width 71 height 25
type input "3"
click at [1208, 396] on div at bounding box center [1194, 388] width 71 height 16
click at [1098, 430] on div at bounding box center [1109, 421] width 71 height 16
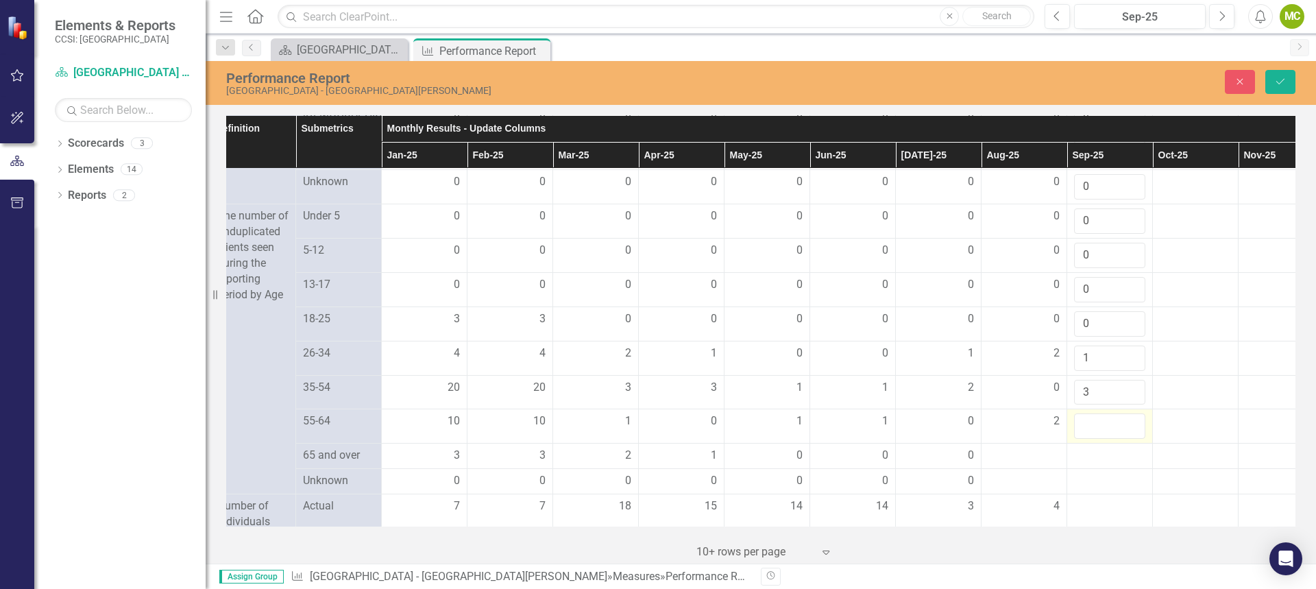
click at [1098, 439] on input "number" at bounding box center [1109, 425] width 71 height 25
type input "0"
click at [1219, 430] on div at bounding box center [1194, 421] width 71 height 16
click at [1026, 464] on div at bounding box center [1023, 455] width 71 height 16
click at [1025, 464] on div at bounding box center [1023, 455] width 71 height 16
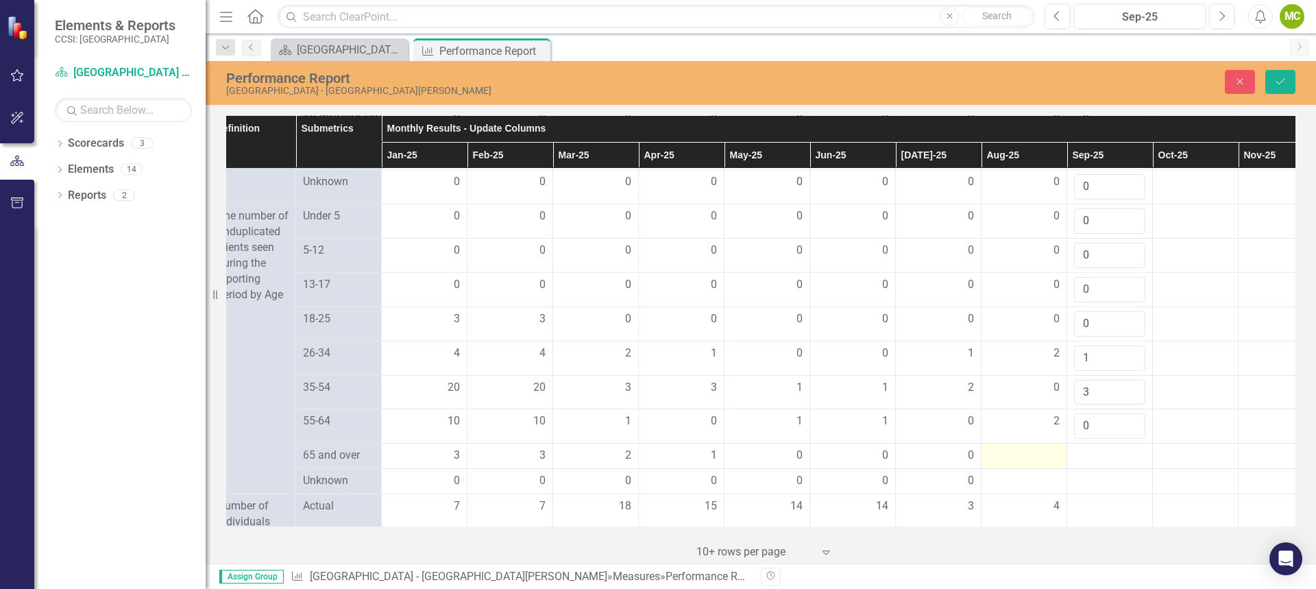
click at [1025, 464] on div at bounding box center [1023, 455] width 71 height 16
click at [1024, 473] on input "number" at bounding box center [1023, 459] width 71 height 25
type input "0"
click at [1089, 464] on div at bounding box center [1109, 455] width 71 height 16
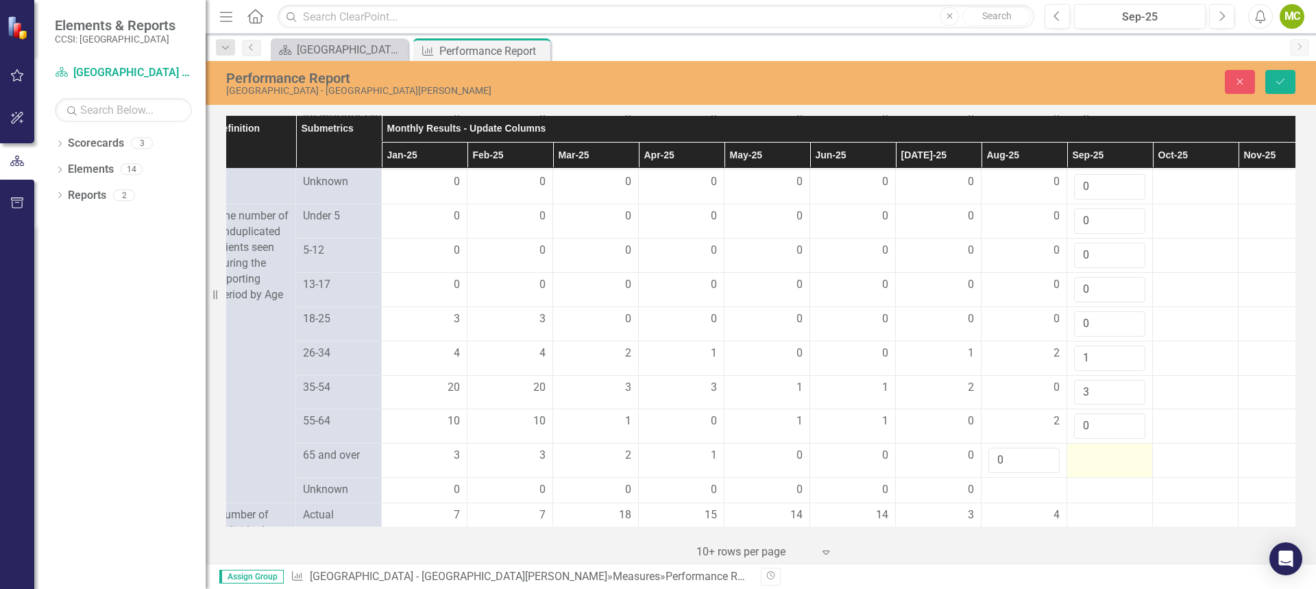
click at [1090, 464] on div at bounding box center [1109, 455] width 71 height 16
click at [1105, 473] on input "number" at bounding box center [1109, 459] width 71 height 25
type input "0"
click at [1177, 464] on div at bounding box center [1194, 455] width 71 height 16
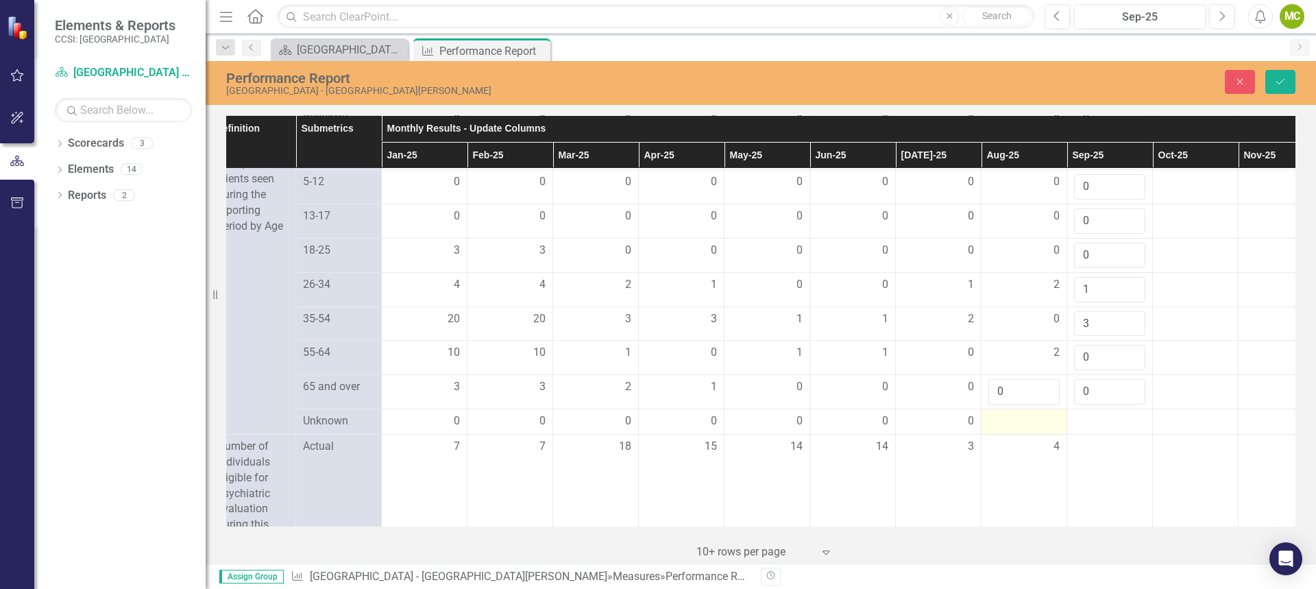
click at [1022, 430] on div at bounding box center [1023, 421] width 71 height 16
click at [1020, 439] on input "number" at bounding box center [1023, 425] width 71 height 25
type input "0"
click at [1088, 430] on div at bounding box center [1109, 421] width 71 height 16
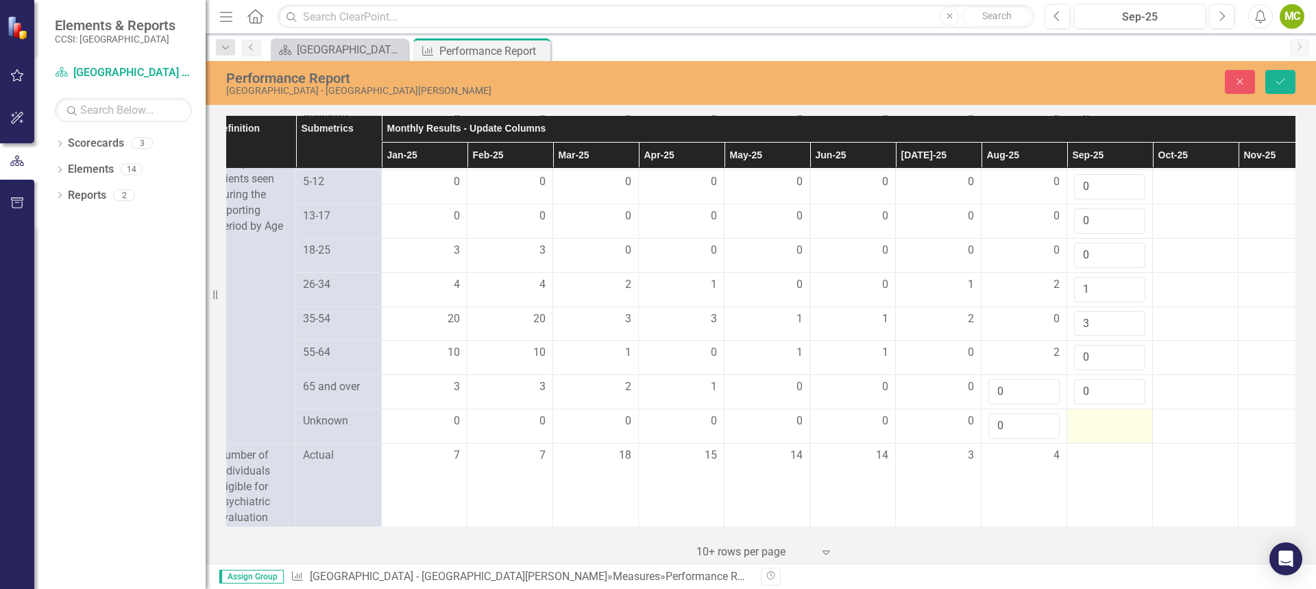
click at [1088, 430] on div at bounding box center [1109, 421] width 71 height 16
type input "0"
click at [1181, 409] on td at bounding box center [1196, 392] width 86 height 34
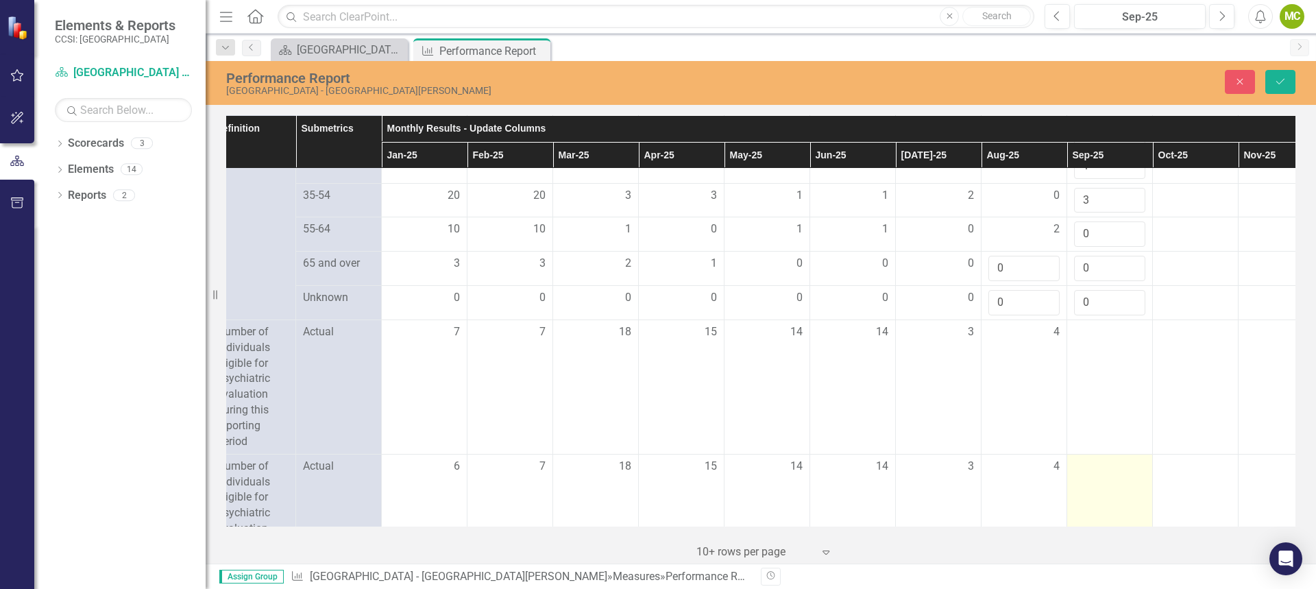
scroll to position [1370, 102]
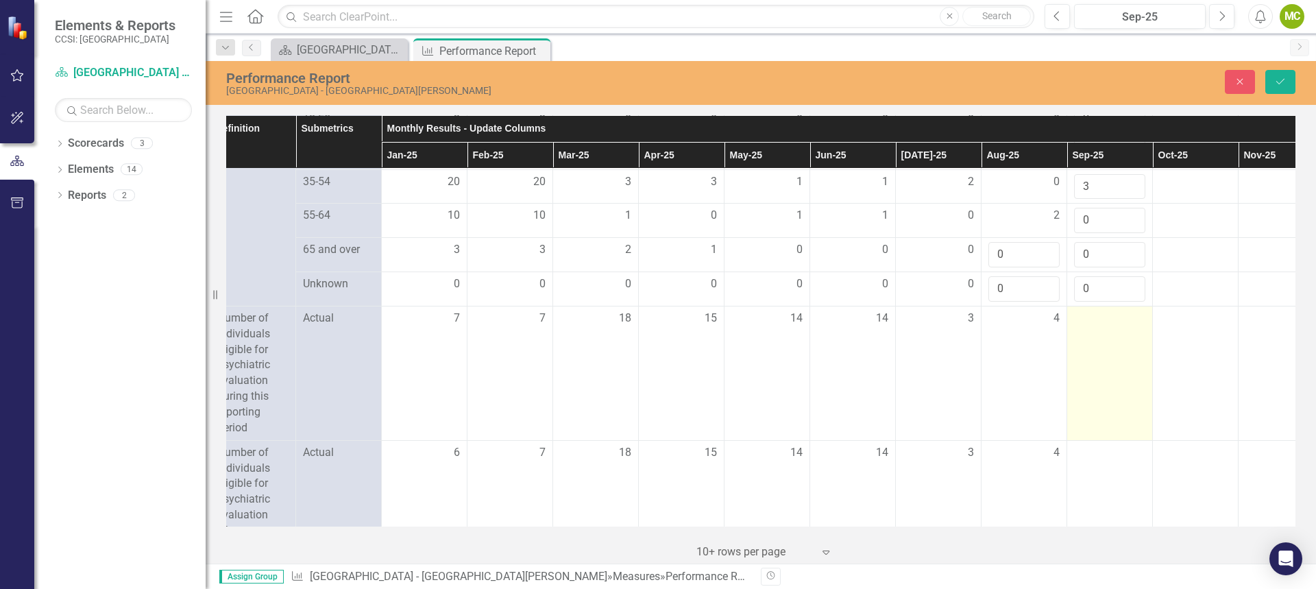
click at [1107, 380] on td at bounding box center [1110, 373] width 86 height 134
click at [1107, 336] on input "number" at bounding box center [1109, 322] width 71 height 25
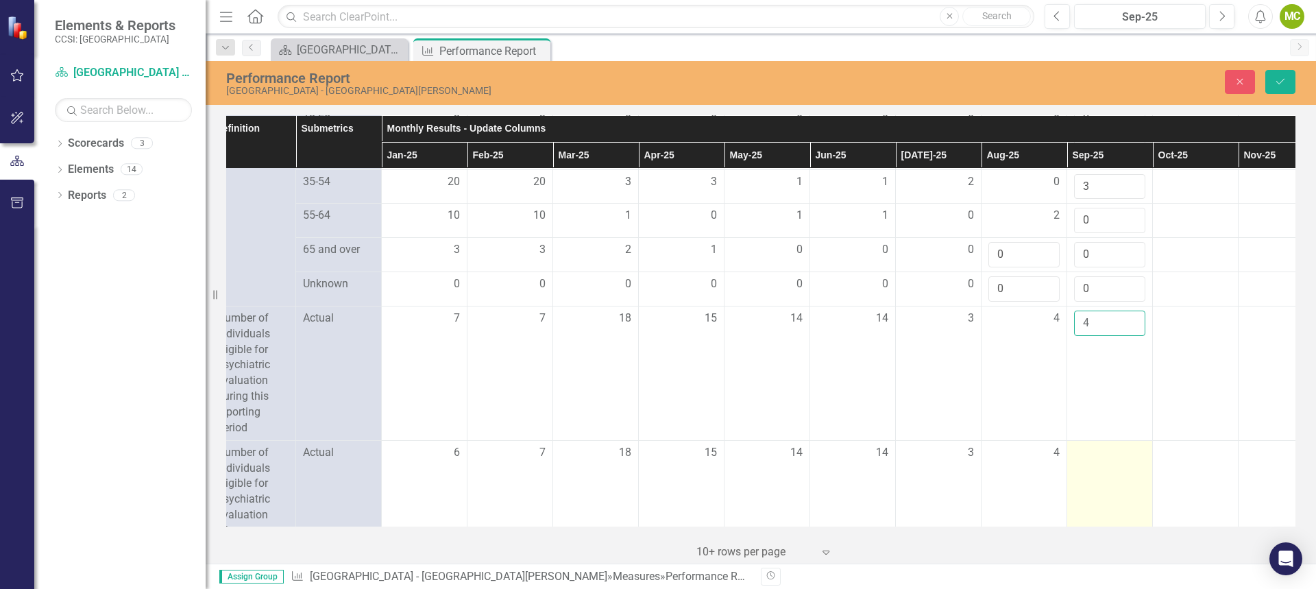
type input "4"
click at [1108, 486] on td at bounding box center [1110, 484] width 86 height 88
click at [1107, 470] on input "number" at bounding box center [1109, 457] width 71 height 25
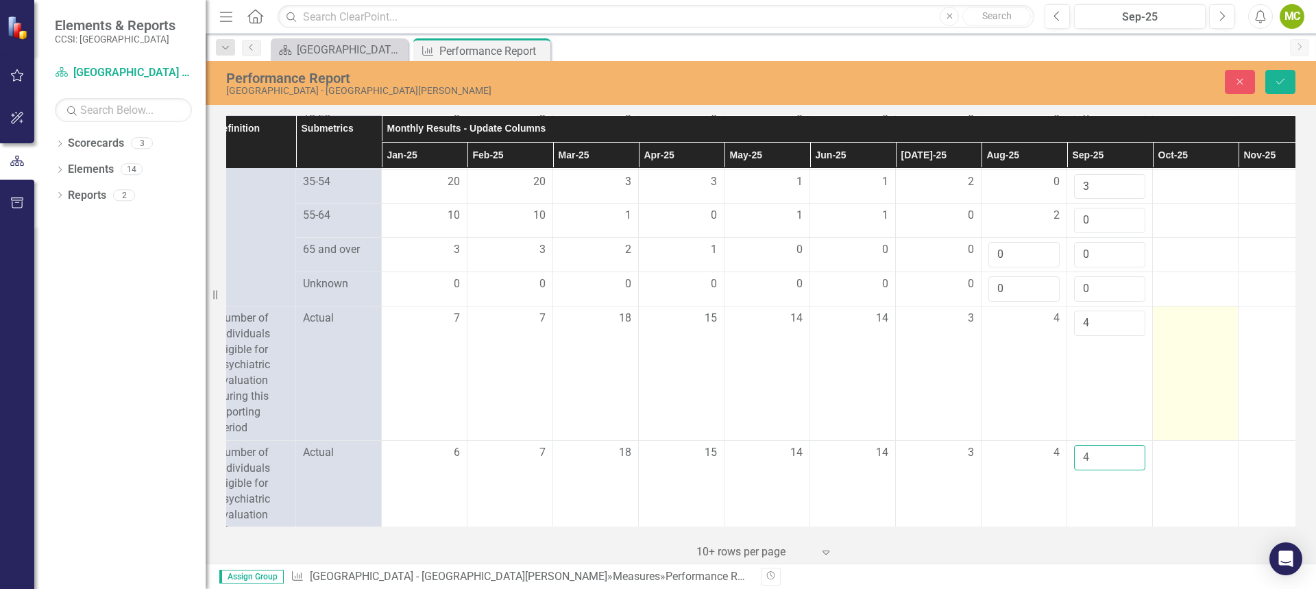
type input "4"
click at [1229, 440] on td at bounding box center [1196, 373] width 86 height 134
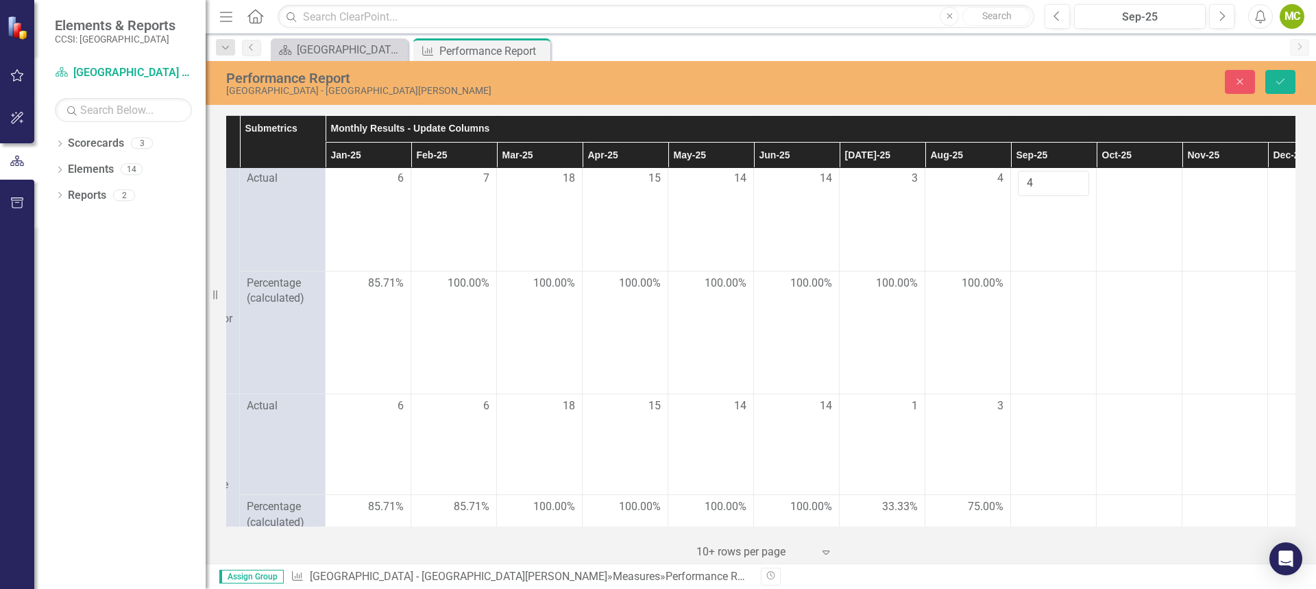
scroll to position [1645, 165]
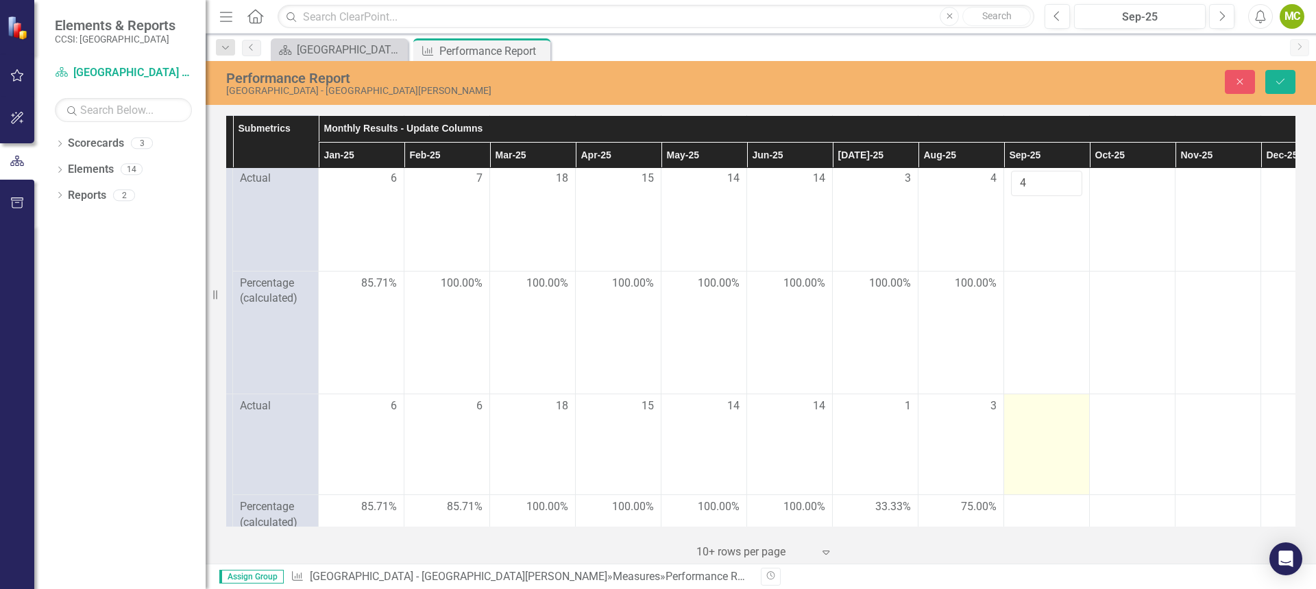
click at [1044, 415] on div at bounding box center [1046, 406] width 71 height 16
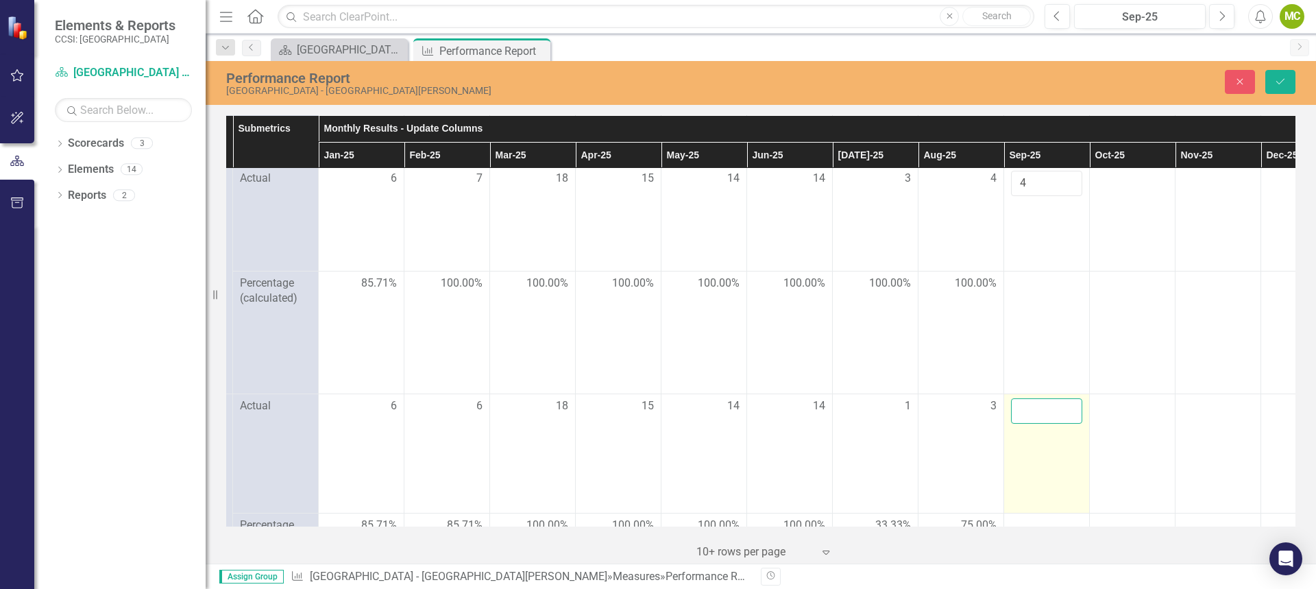
click at [1035, 423] on input "number" at bounding box center [1046, 410] width 71 height 25
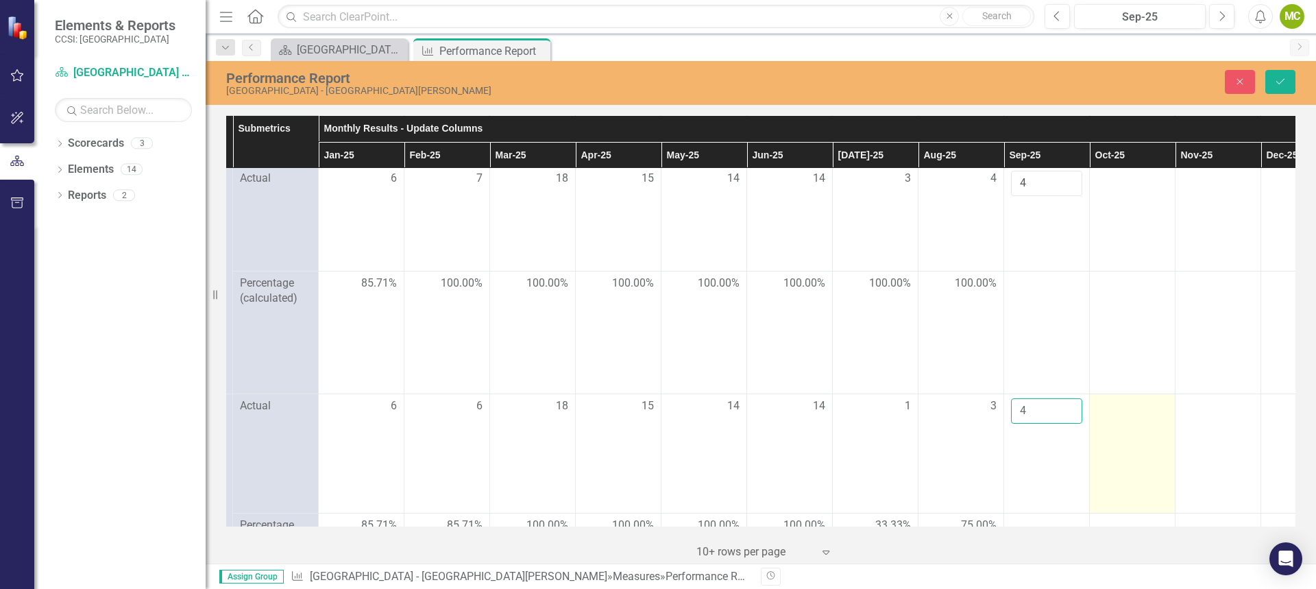
type input "4"
click at [1163, 415] on div at bounding box center [1131, 406] width 71 height 16
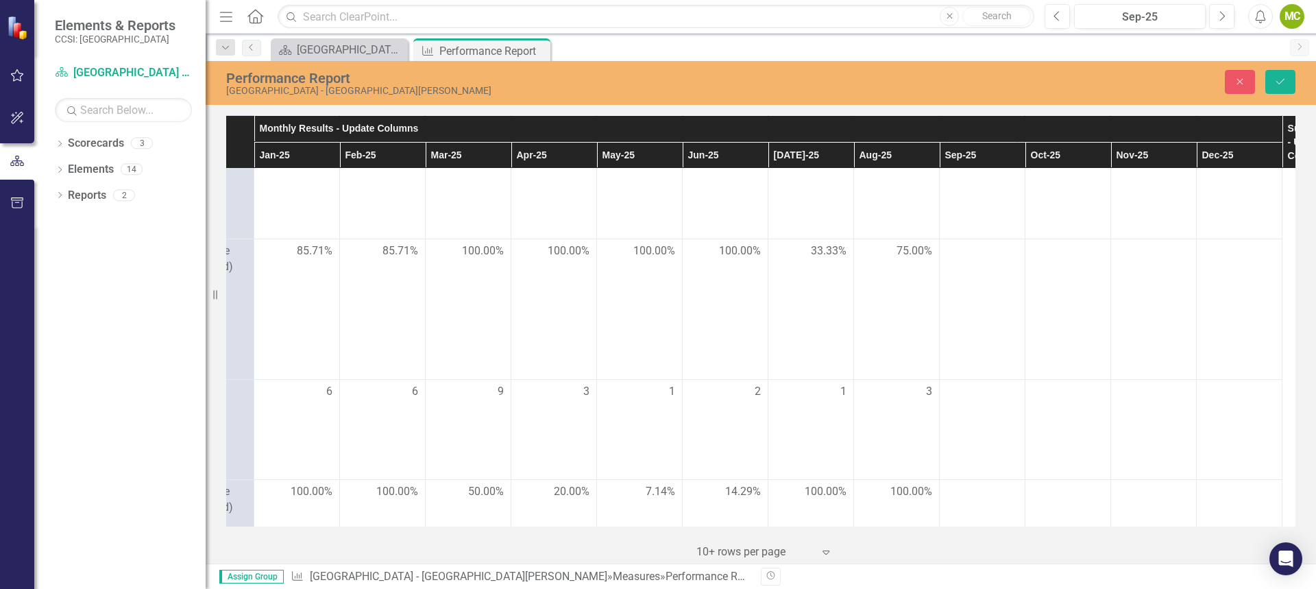
scroll to position [1919, 236]
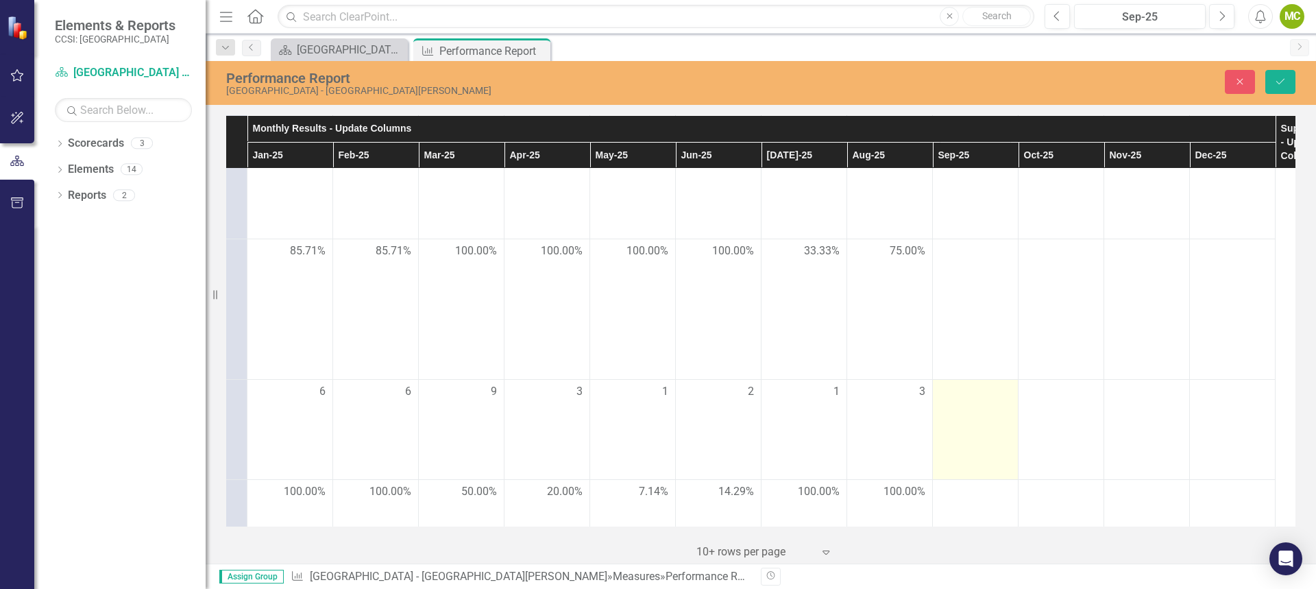
click at [983, 428] on td at bounding box center [976, 429] width 86 height 100
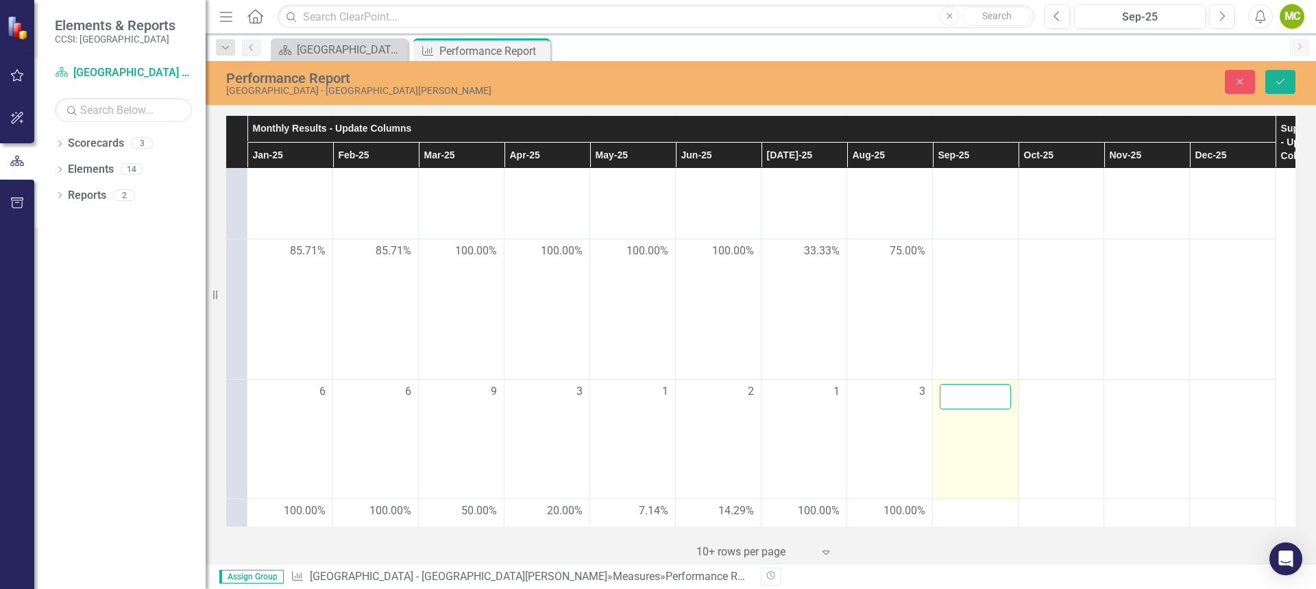
click at [974, 409] on input "number" at bounding box center [974, 396] width 71 height 25
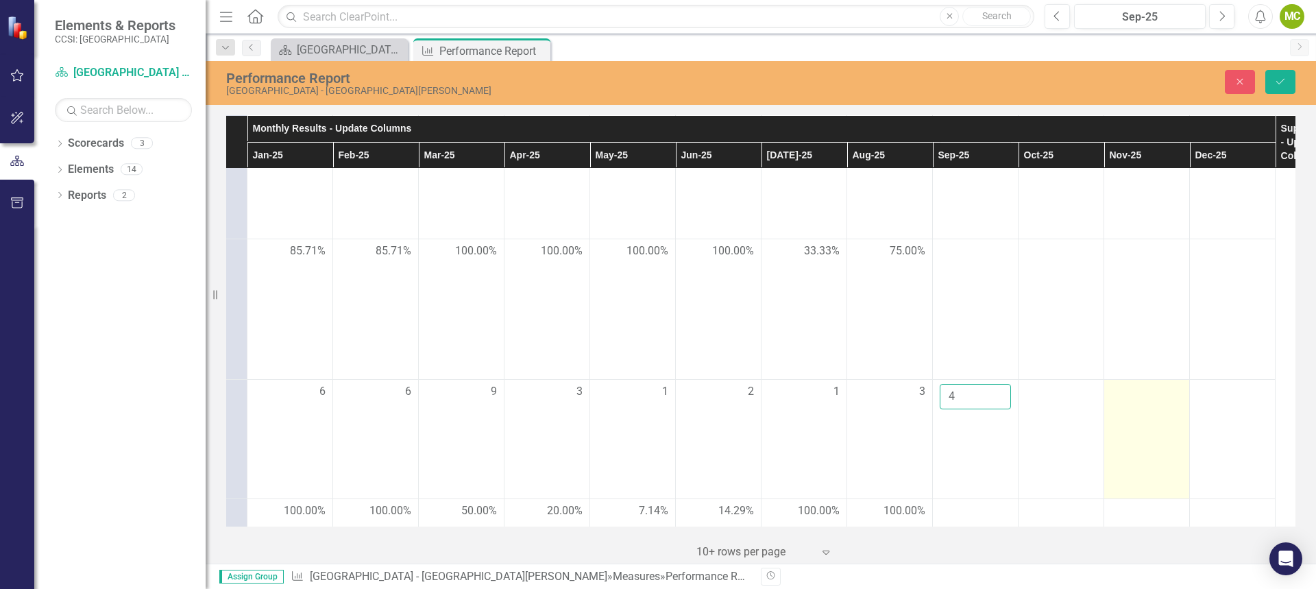
type input "4"
click at [1117, 438] on td at bounding box center [1147, 438] width 86 height 119
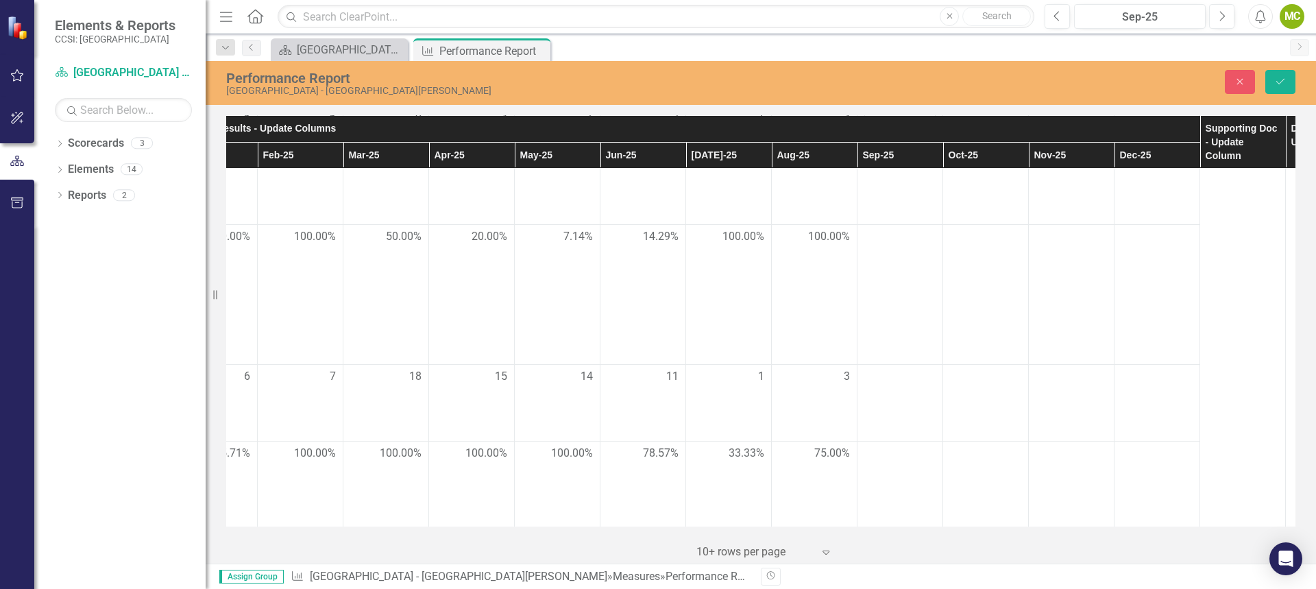
scroll to position [2193, 398]
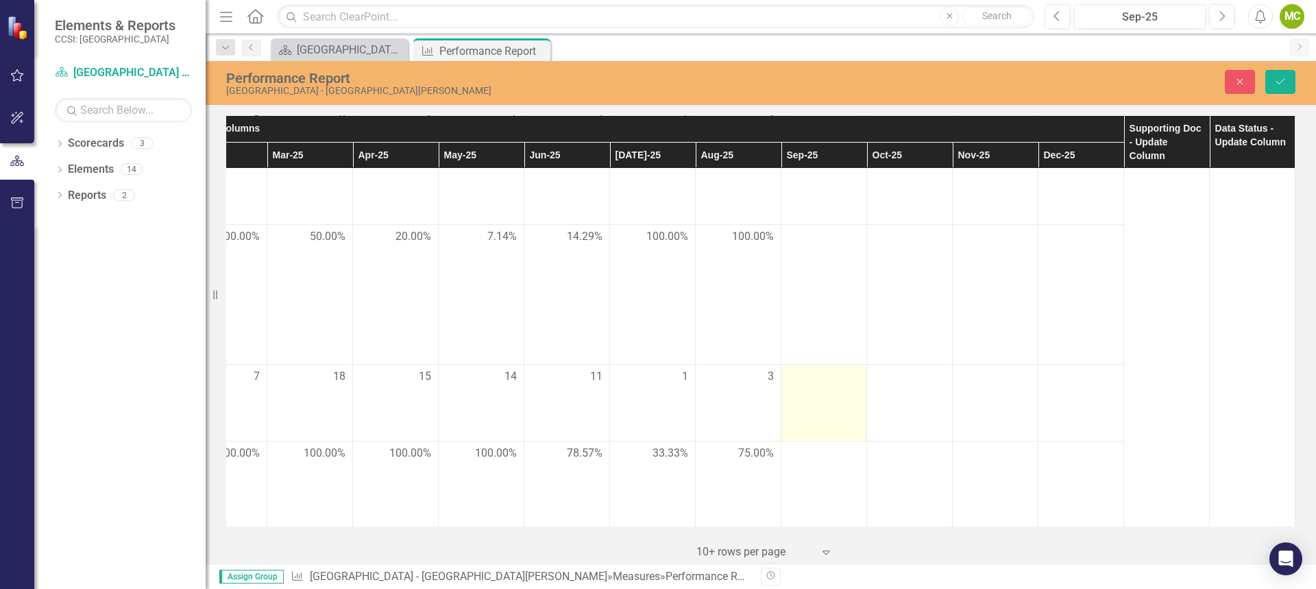
click at [809, 409] on td at bounding box center [824, 403] width 86 height 76
click at [813, 394] on input "number" at bounding box center [823, 381] width 71 height 25
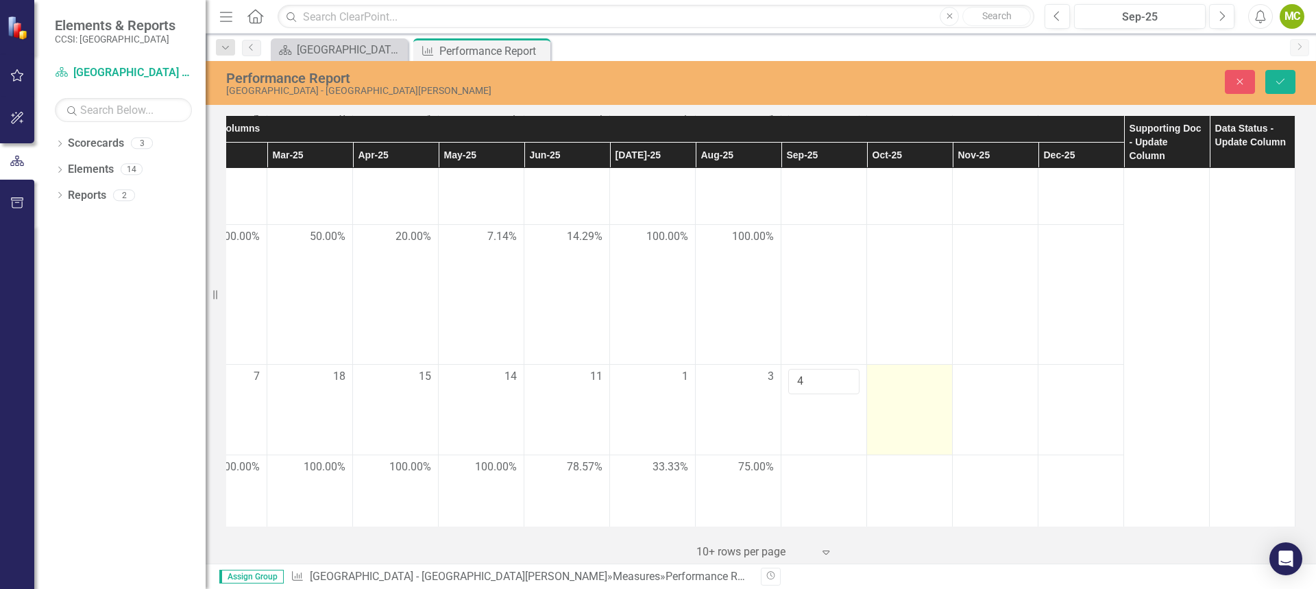
click at [902, 434] on td at bounding box center [910, 410] width 86 height 90
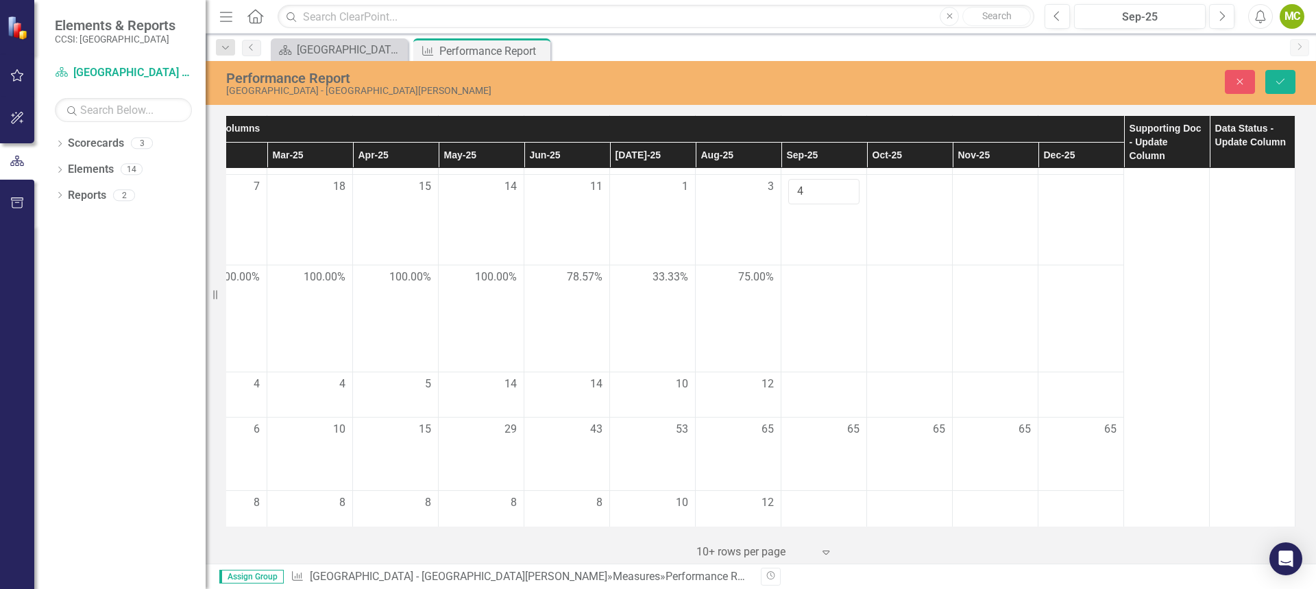
scroll to position [2398, 398]
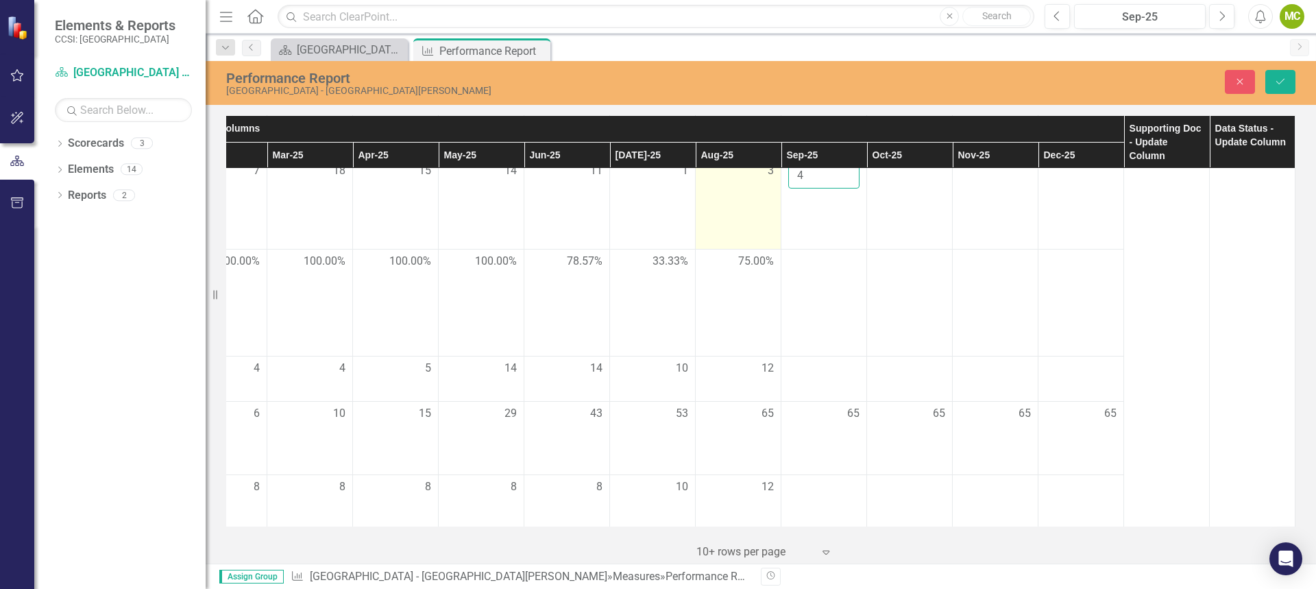
drag, startPoint x: 785, startPoint y: 198, endPoint x: 731, endPoint y: 204, distance: 53.7
click at [731, 204] on tr "Number of eligible individuals who received psychiatric services by program psy…" at bounding box center [567, 204] width 1456 height 90
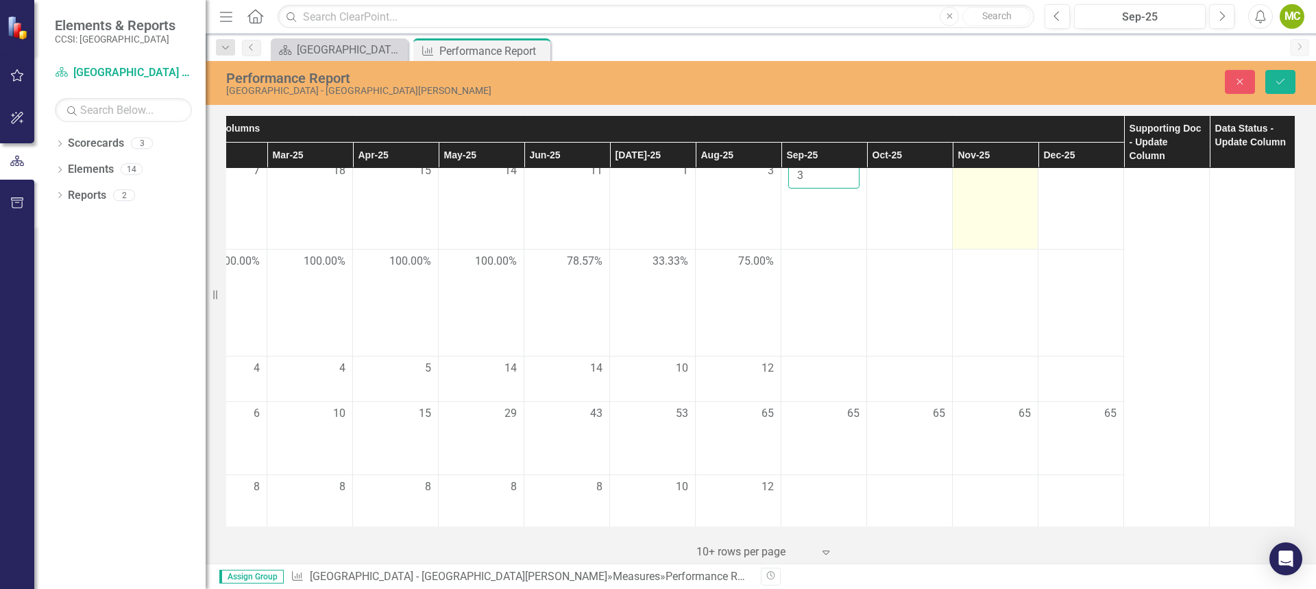
type input "3"
click at [988, 243] on td at bounding box center [995, 204] width 86 height 90
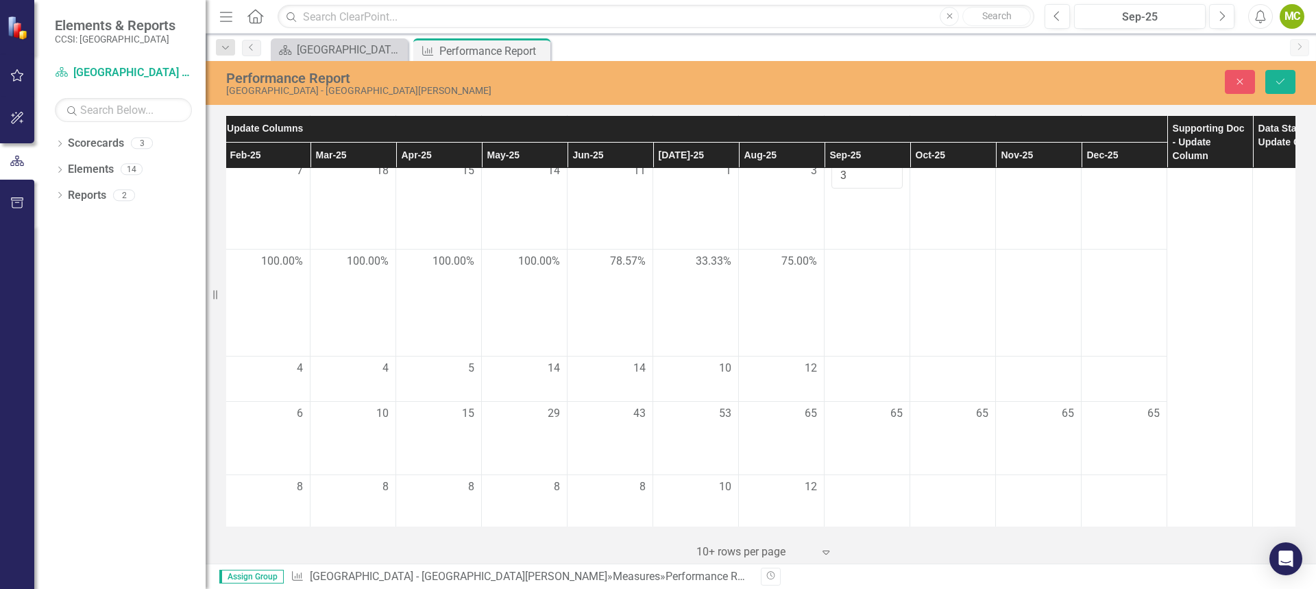
scroll to position [2398, 361]
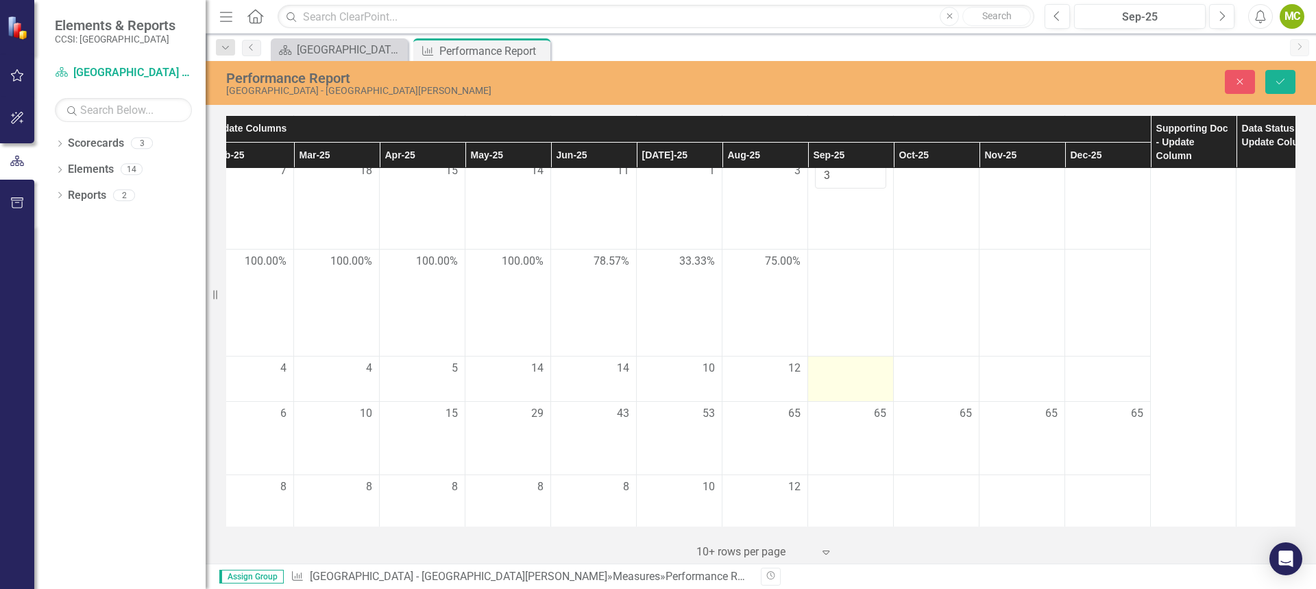
drag, startPoint x: 866, startPoint y: 365, endPoint x: 861, endPoint y: 396, distance: 32.0
click at [861, 377] on div at bounding box center [850, 368] width 71 height 16
click at [837, 386] on input "number" at bounding box center [850, 372] width 71 height 25
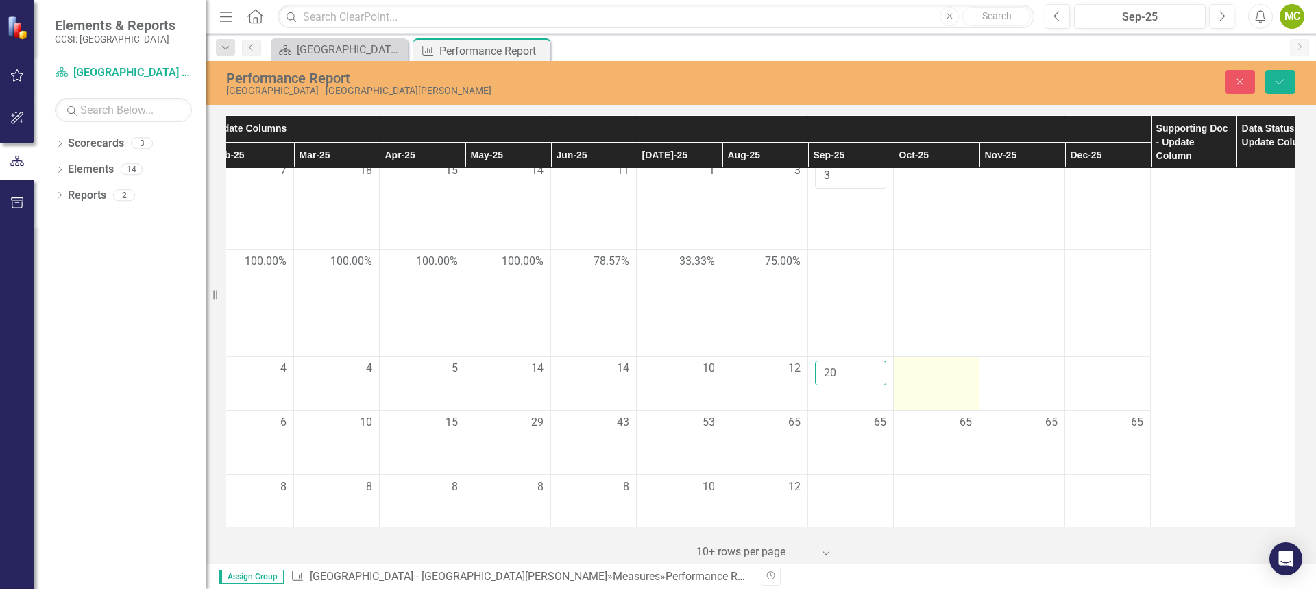
type input "20"
click at [942, 403] on td at bounding box center [937, 383] width 86 height 54
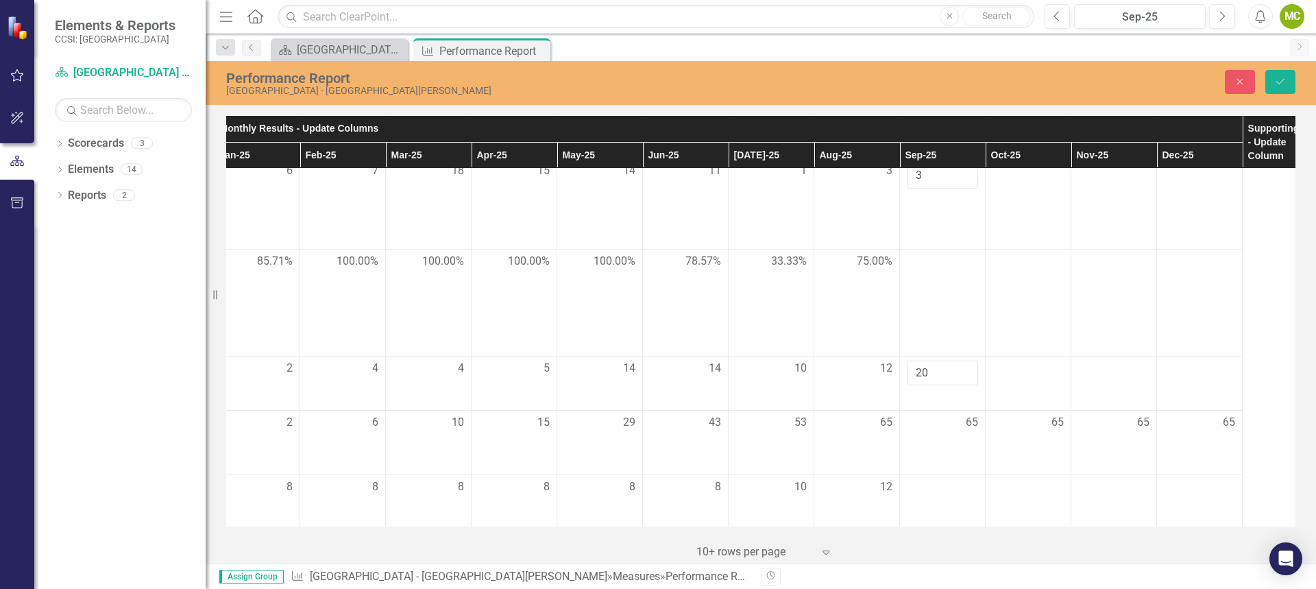
scroll to position [2398, 346]
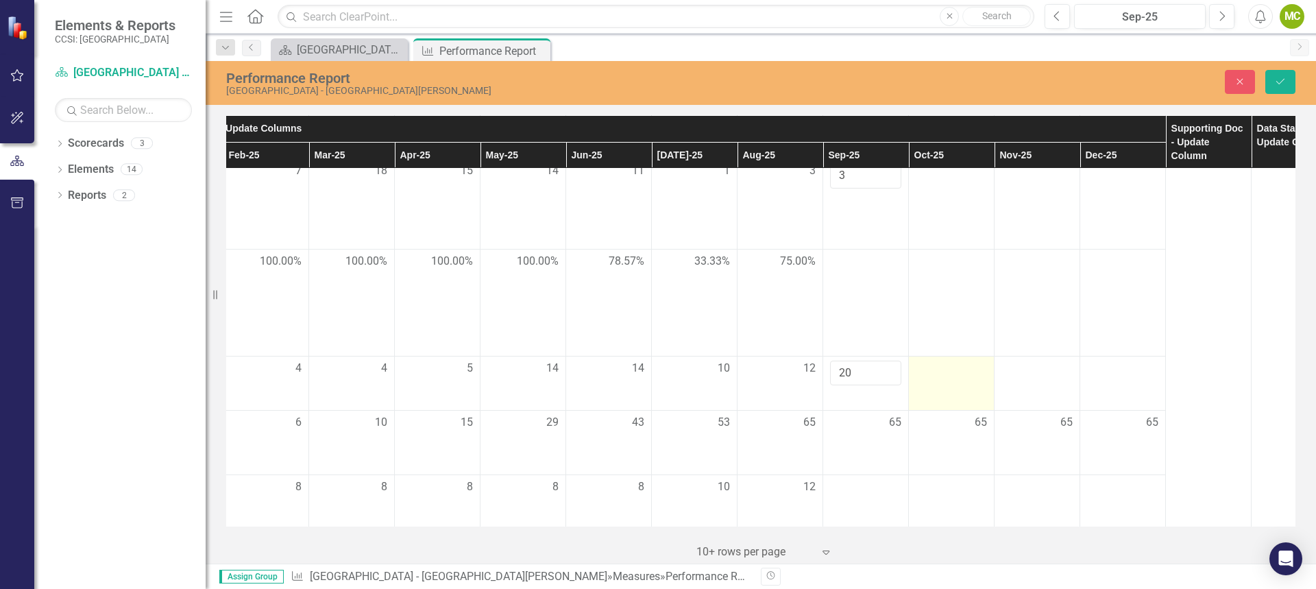
click at [941, 402] on td at bounding box center [952, 383] width 86 height 54
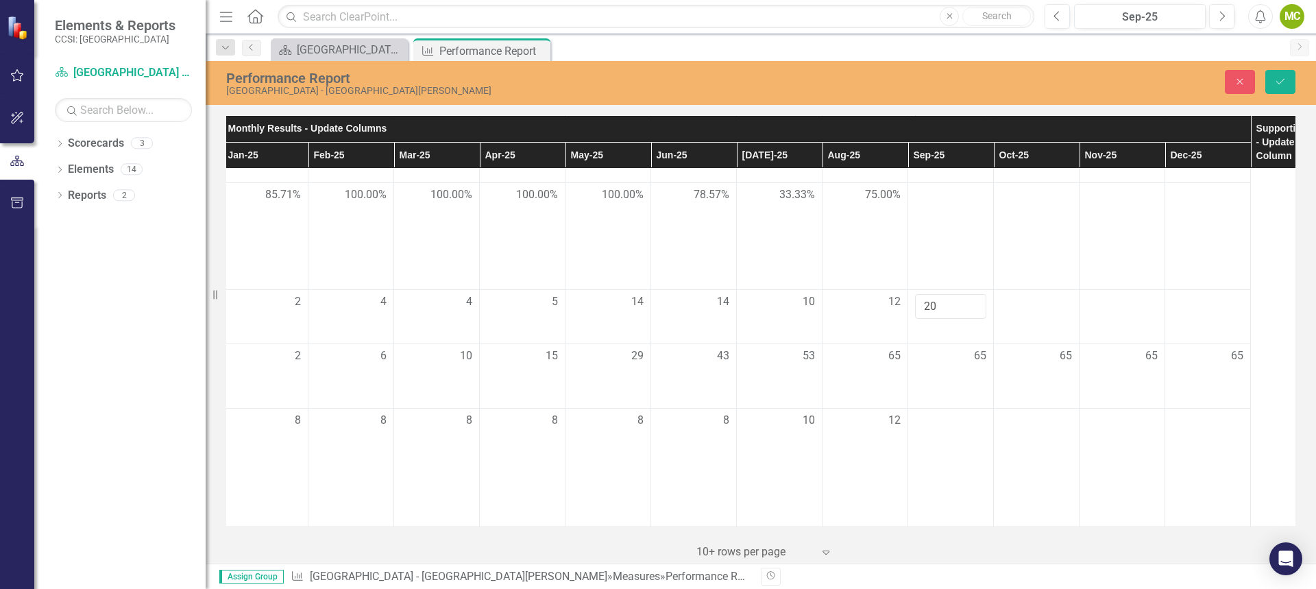
scroll to position [2497, 353]
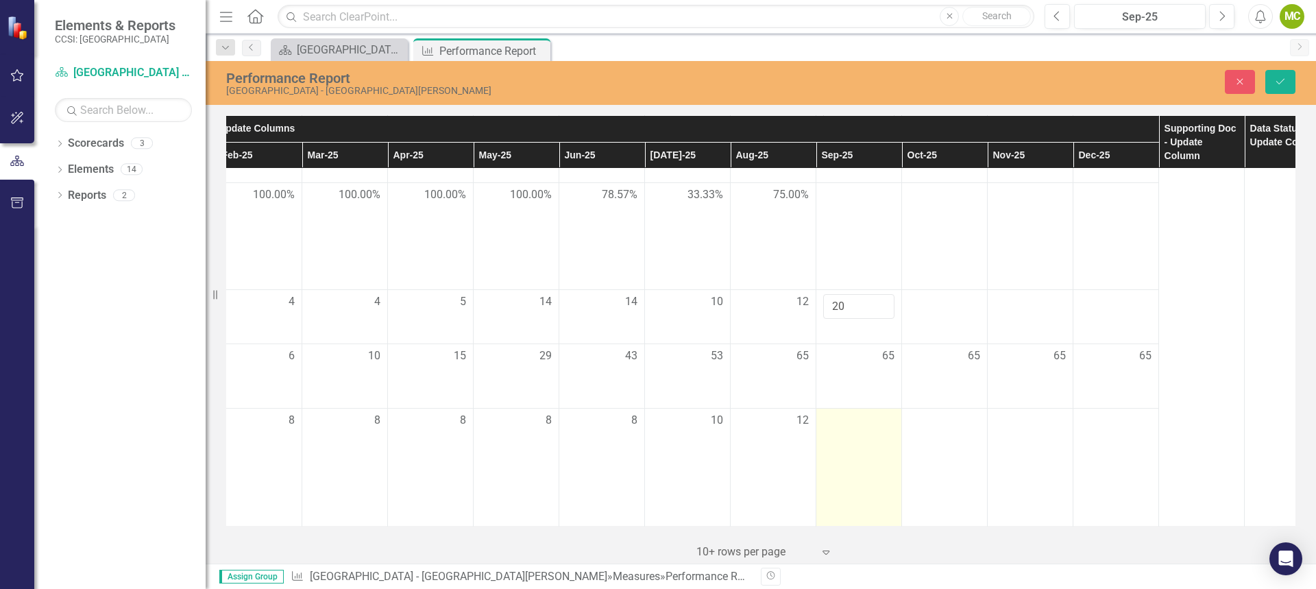
click at [839, 430] on td at bounding box center [859, 467] width 86 height 119
click at [859, 421] on input "number" at bounding box center [858, 424] width 71 height 25
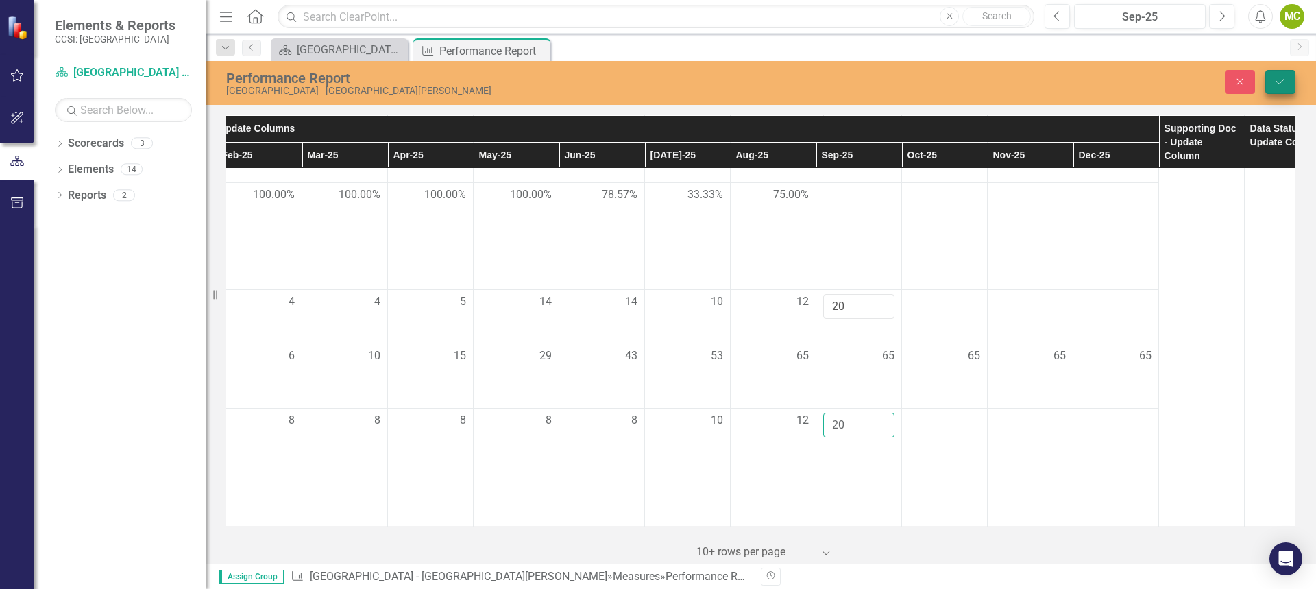
type input "20"
click at [1279, 77] on icon "Save" at bounding box center [1280, 82] width 12 height 10
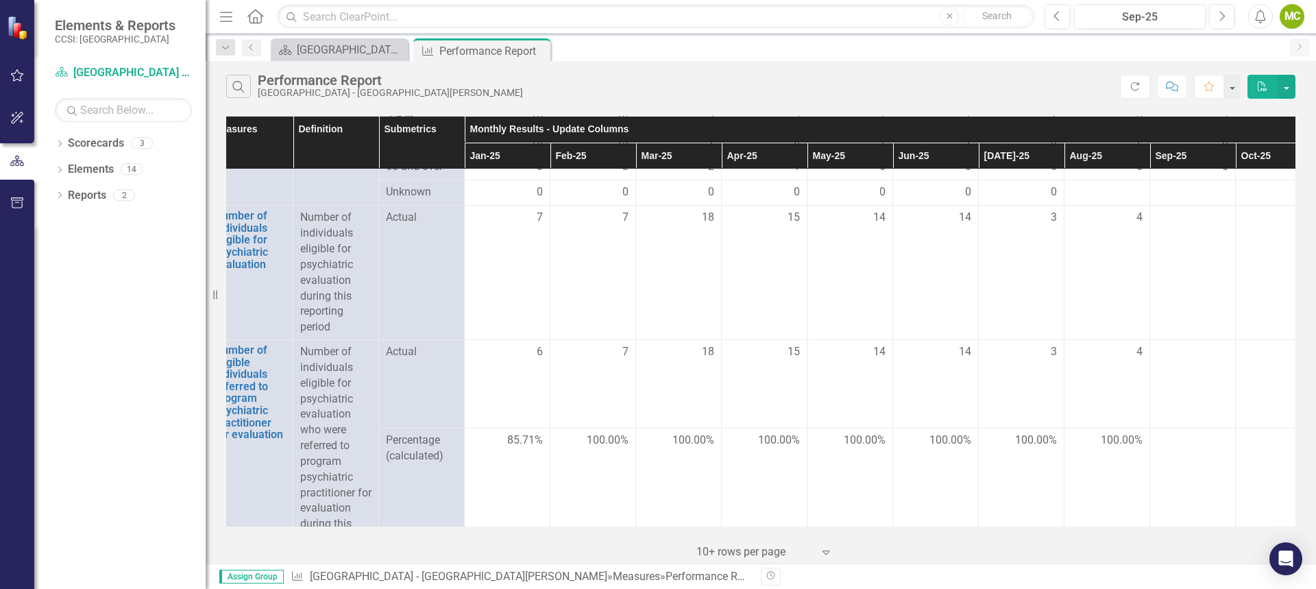
scroll to position [1233, 33]
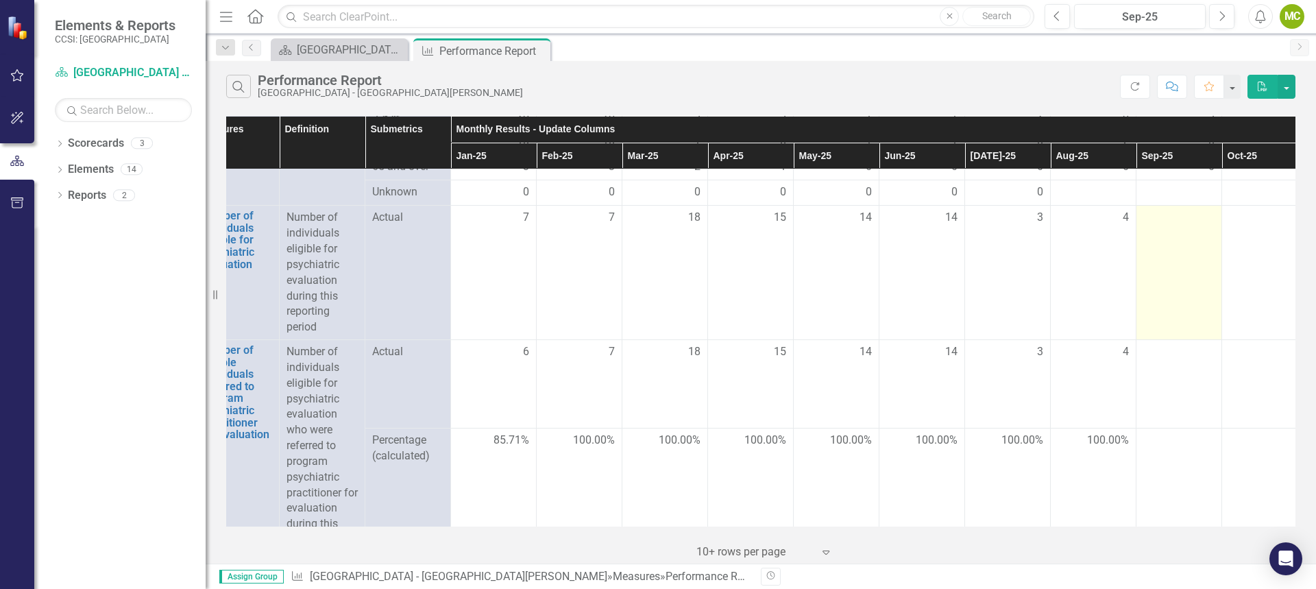
click at [1192, 264] on td at bounding box center [1179, 273] width 86 height 134
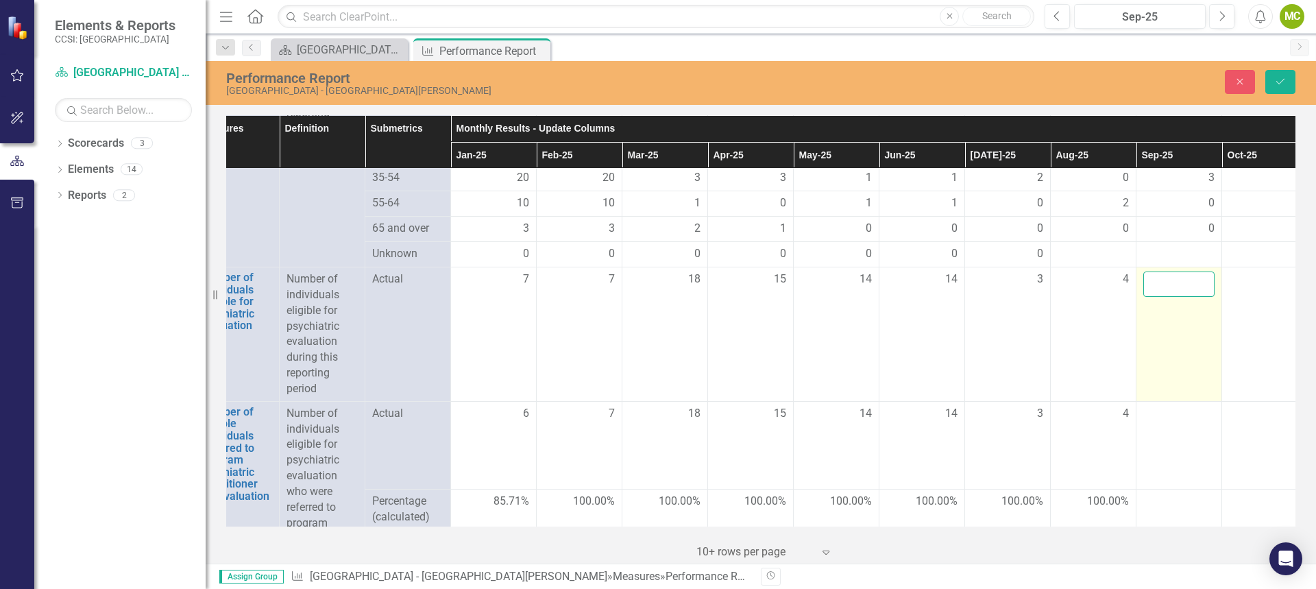
click at [1182, 297] on input "number" at bounding box center [1178, 283] width 71 height 25
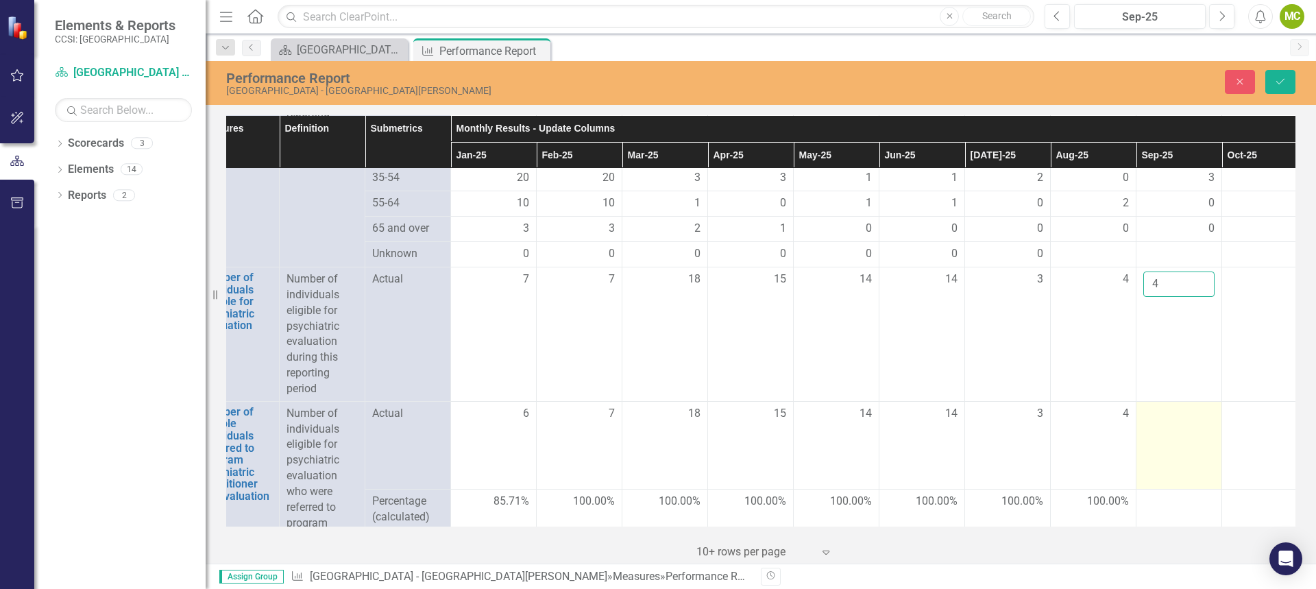
type input "4"
click at [1172, 455] on td at bounding box center [1179, 445] width 86 height 88
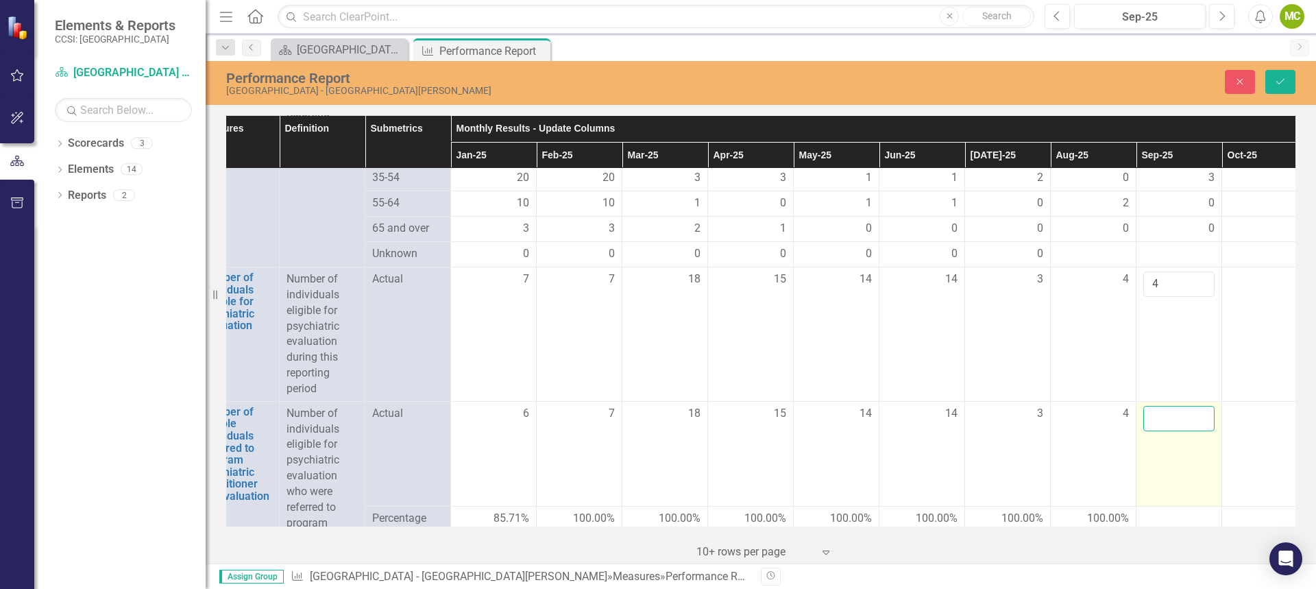
click at [1167, 431] on input "number" at bounding box center [1178, 418] width 71 height 25
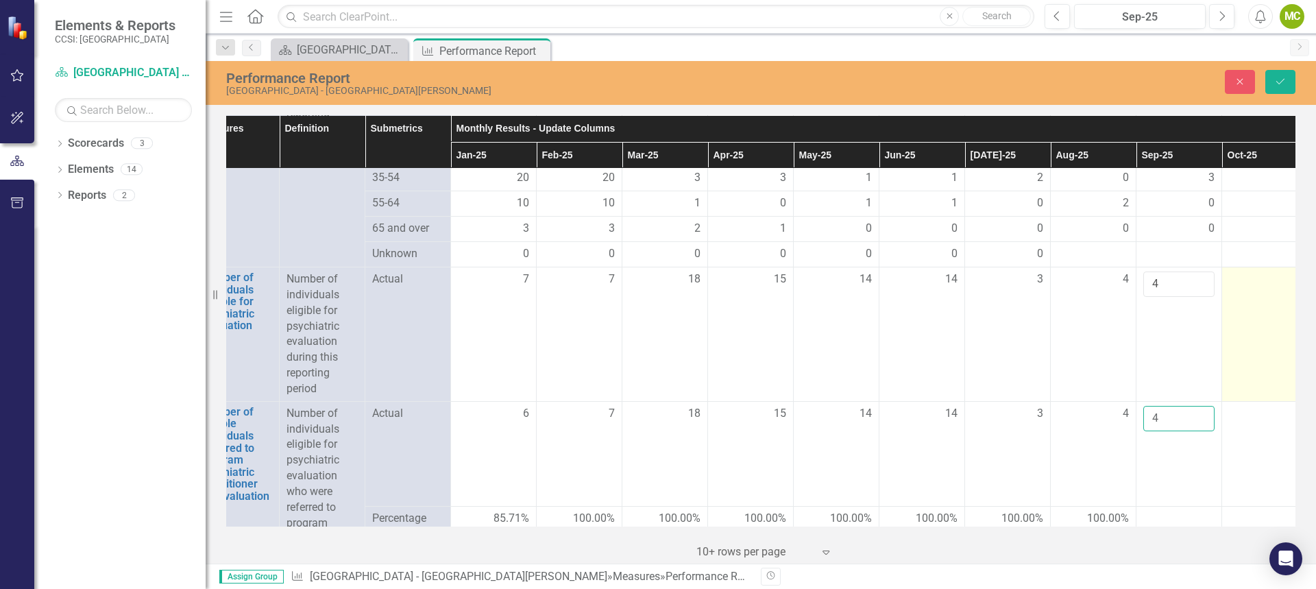
type input "4"
click at [1268, 402] on td at bounding box center [1265, 334] width 86 height 134
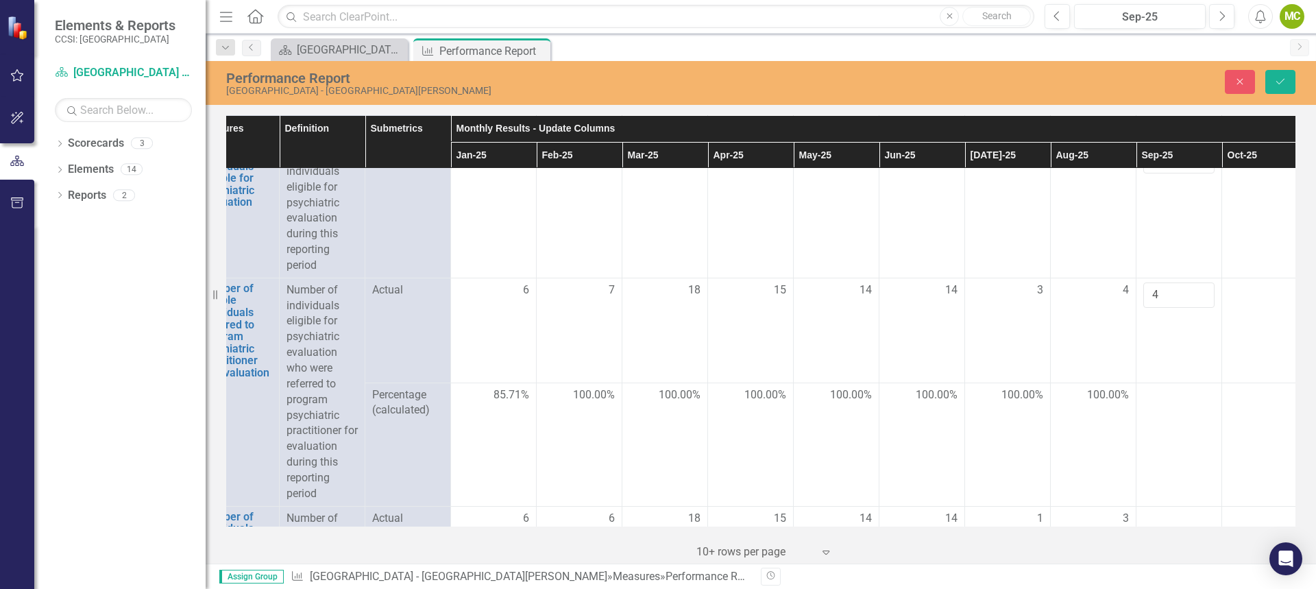
scroll to position [1370, 33]
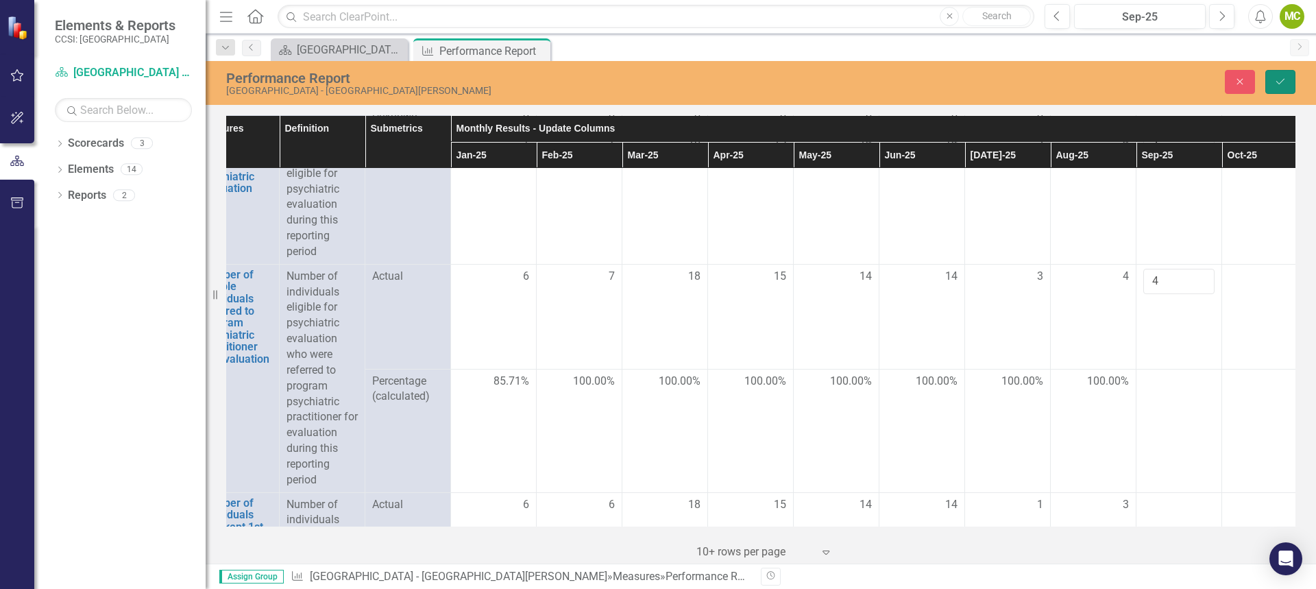
click at [1277, 77] on icon "Save" at bounding box center [1280, 82] width 12 height 10
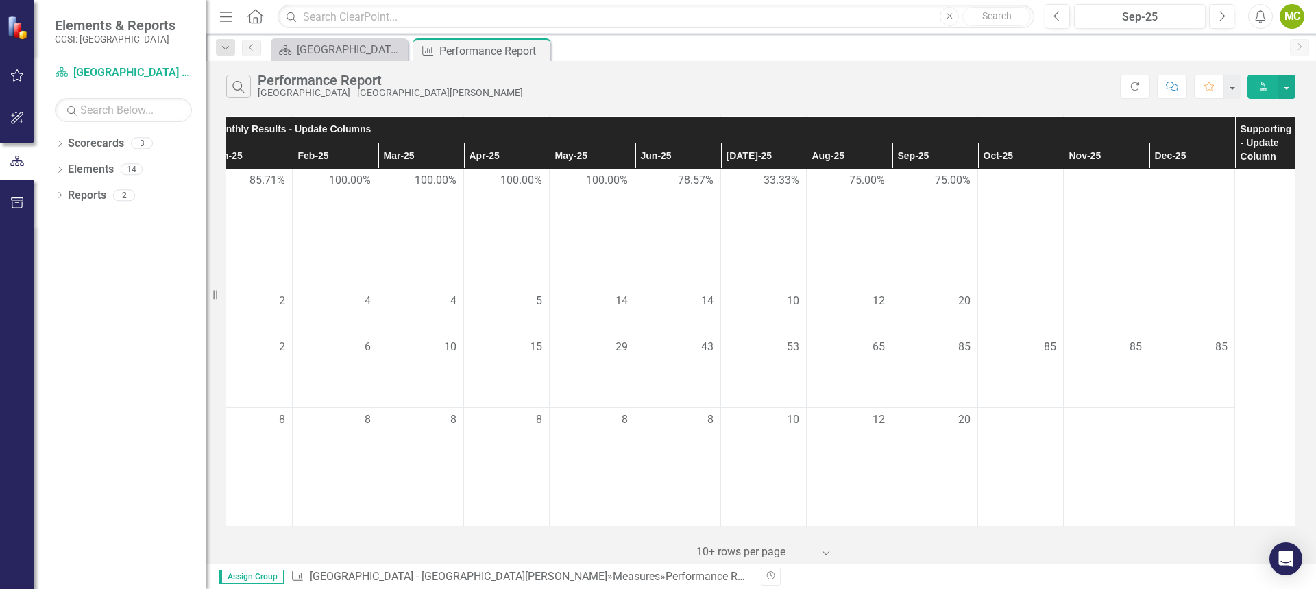
scroll to position [2268, 277]
